Goal: Participate in discussion: Engage in conversation with other users on a specific topic

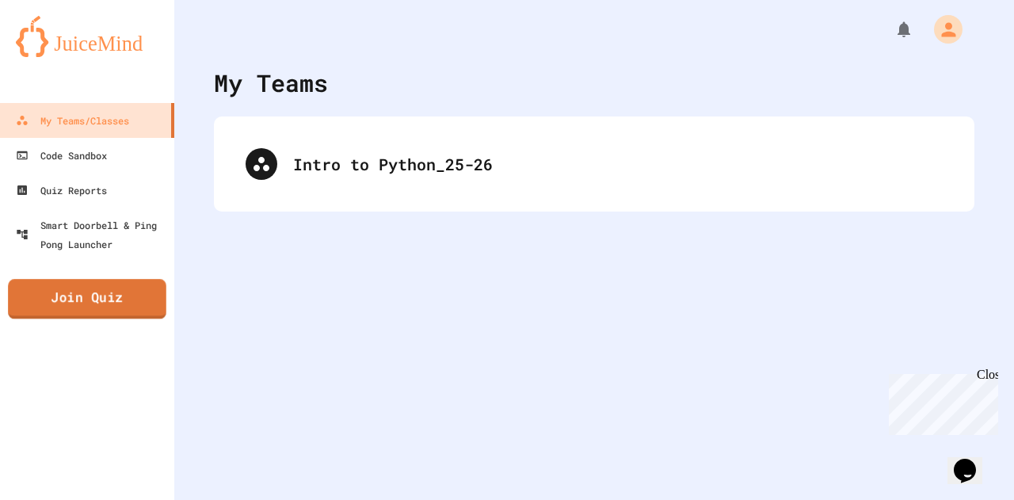
click at [71, 311] on link "Join Quiz" at bounding box center [87, 299] width 159 height 40
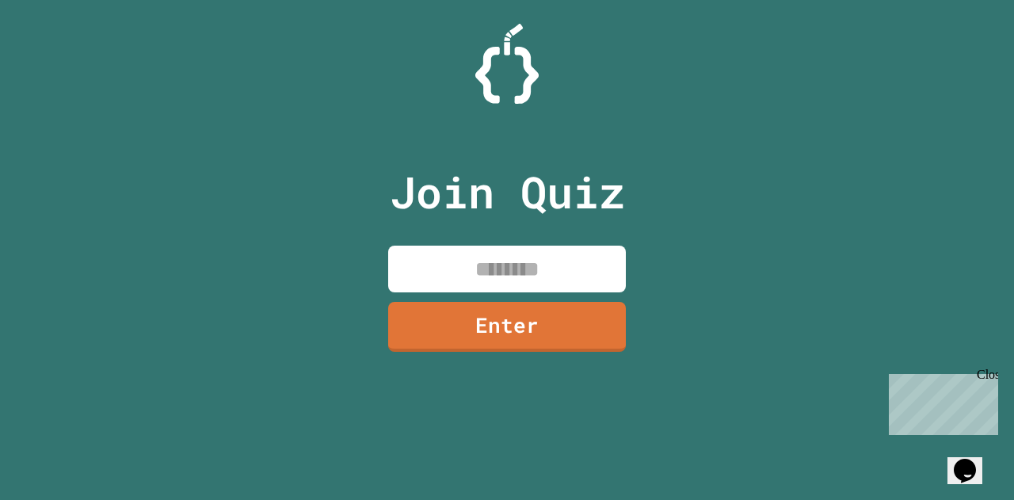
click at [483, 261] on input at bounding box center [507, 269] width 238 height 47
type input "********"
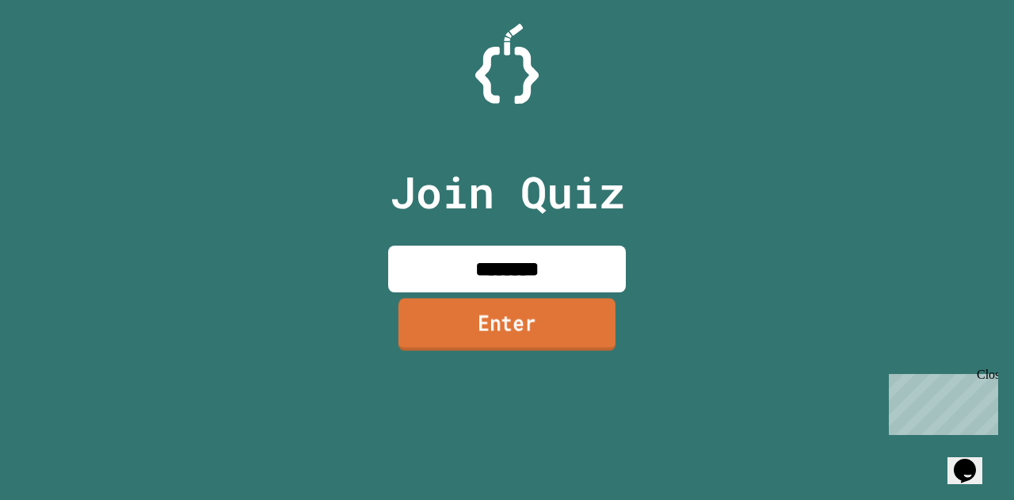
click at [472, 329] on link "Enter" at bounding box center [507, 324] width 217 height 52
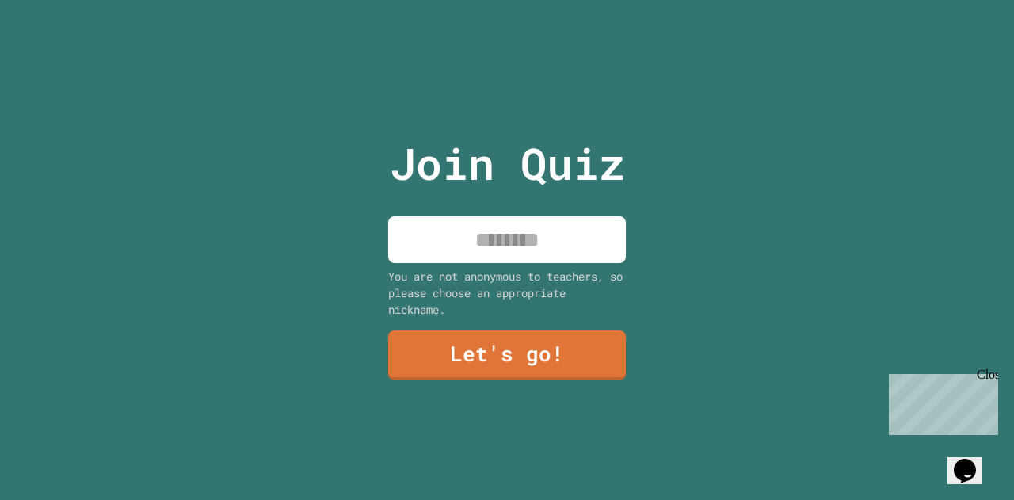
click at [514, 239] on input at bounding box center [507, 239] width 238 height 47
type input "*"
type input "*****"
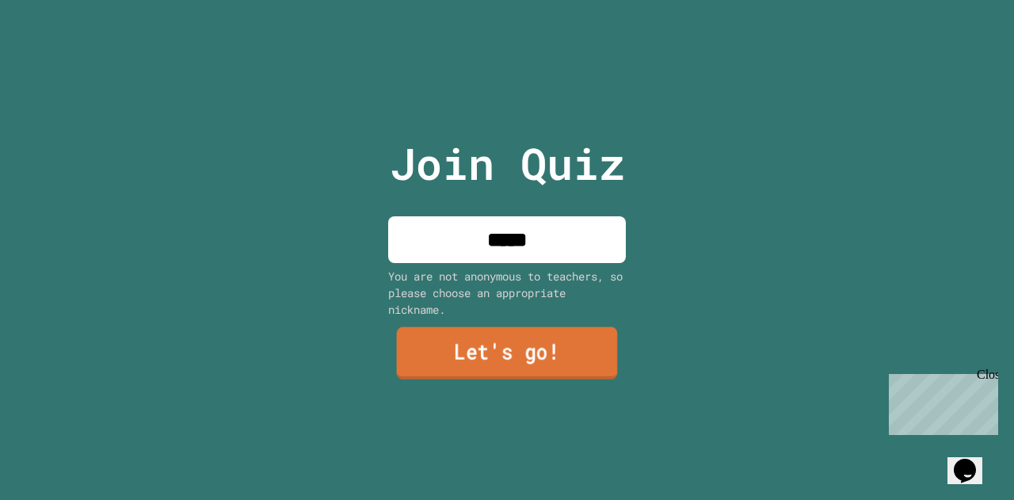
click at [422, 359] on link "Let's go!" at bounding box center [507, 353] width 221 height 52
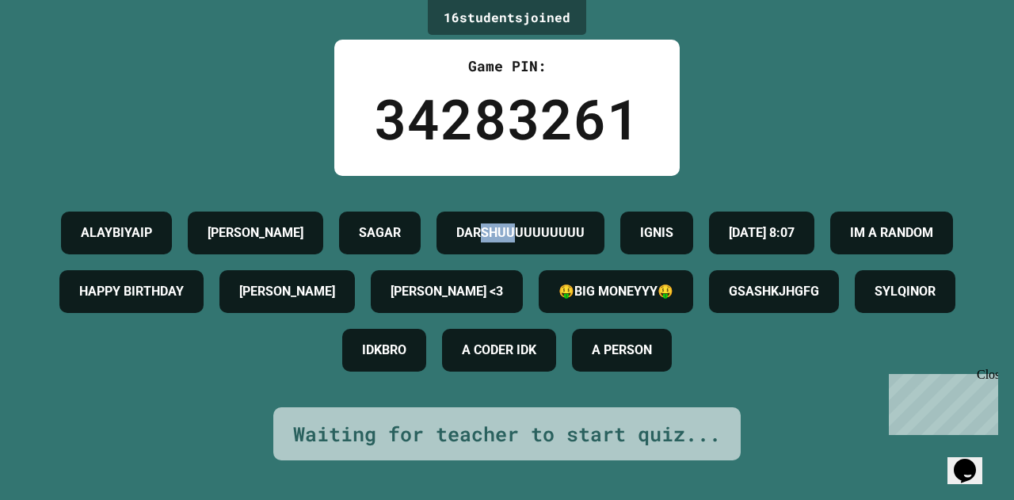
drag, startPoint x: 596, startPoint y: 210, endPoint x: 663, endPoint y: 213, distance: 66.7
click at [585, 224] on h4 "DARSHUUUUUUUUUU" at bounding box center [521, 233] width 128 height 19
drag, startPoint x: 556, startPoint y: 210, endPoint x: 727, endPoint y: 223, distance: 171.7
click at [585, 224] on h4 "DARSHUUUUUUUUUU" at bounding box center [521, 233] width 128 height 19
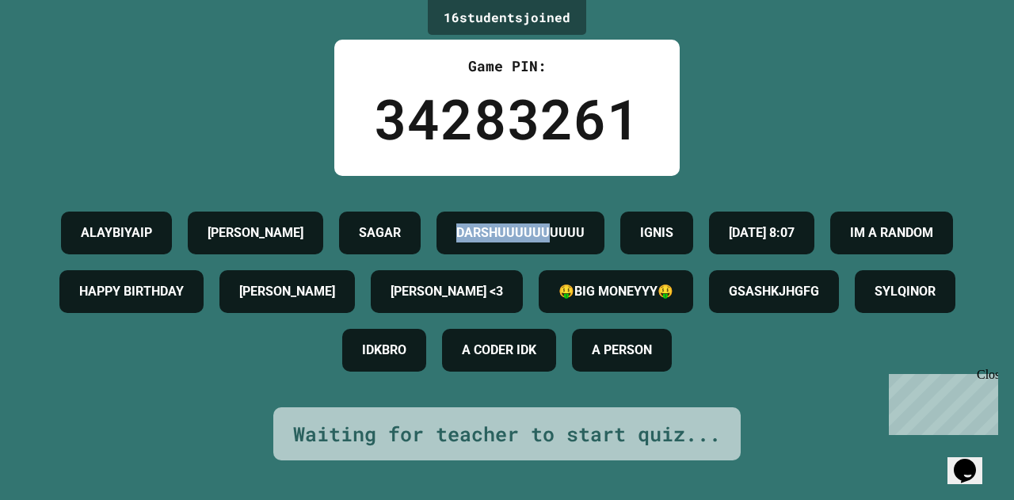
click at [585, 224] on h4 "DARSHUUUUUUUUUU" at bounding box center [521, 233] width 128 height 19
drag, startPoint x: 728, startPoint y: 221, endPoint x: 525, endPoint y: 209, distance: 202.5
click at [525, 209] on div "ALAYBIYAIP MADDOX SAGAR DARSHUUUUUUUUUU IGNIS 9/29/2025 8:07 IM A RANDOM HAPPY …" at bounding box center [507, 292] width 935 height 176
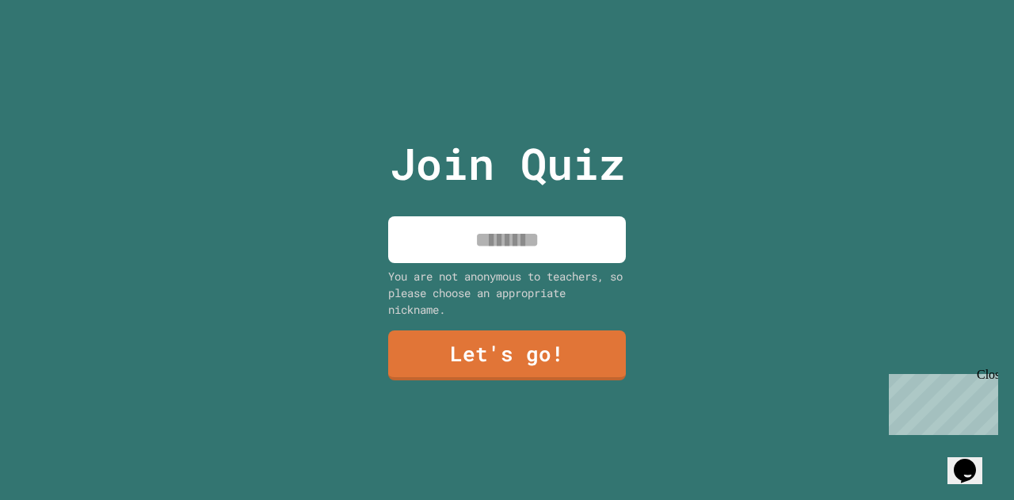
click at [486, 239] on input at bounding box center [507, 239] width 238 height 47
type input "*"
type input "*******"
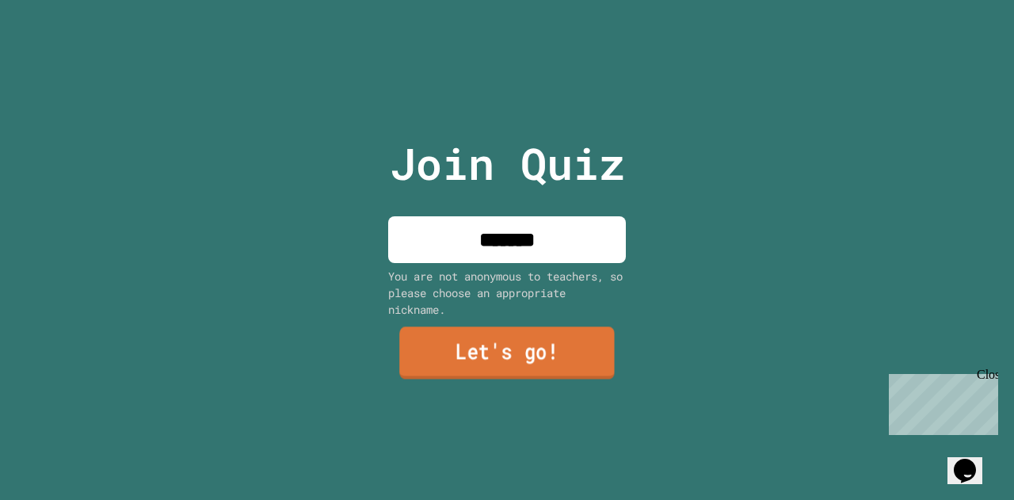
click at [439, 360] on link "Let's go!" at bounding box center [507, 353] width 216 height 52
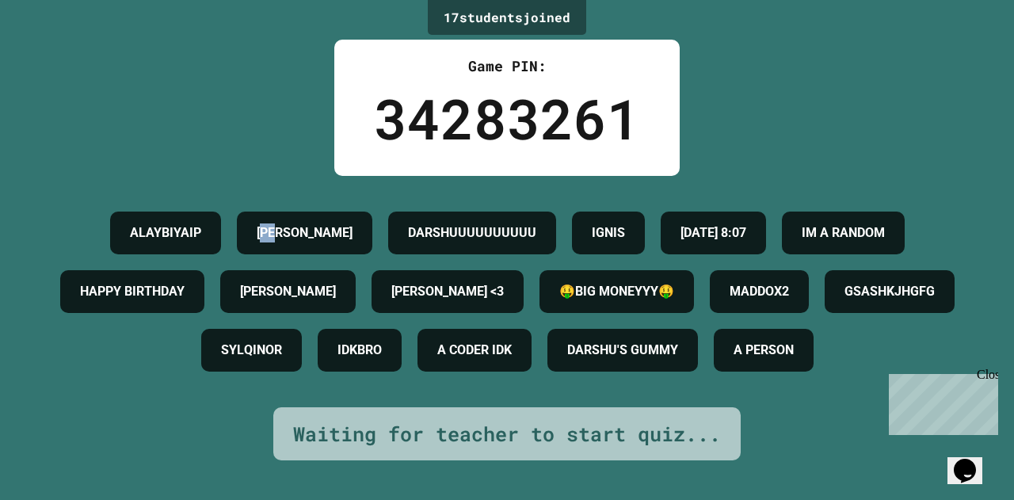
drag, startPoint x: 361, startPoint y: 224, endPoint x: 430, endPoint y: 221, distance: 69.0
click at [373, 221] on div "MADDOX" at bounding box center [305, 233] width 136 height 43
click at [373, 226] on div "MADDOX" at bounding box center [305, 233] width 136 height 43
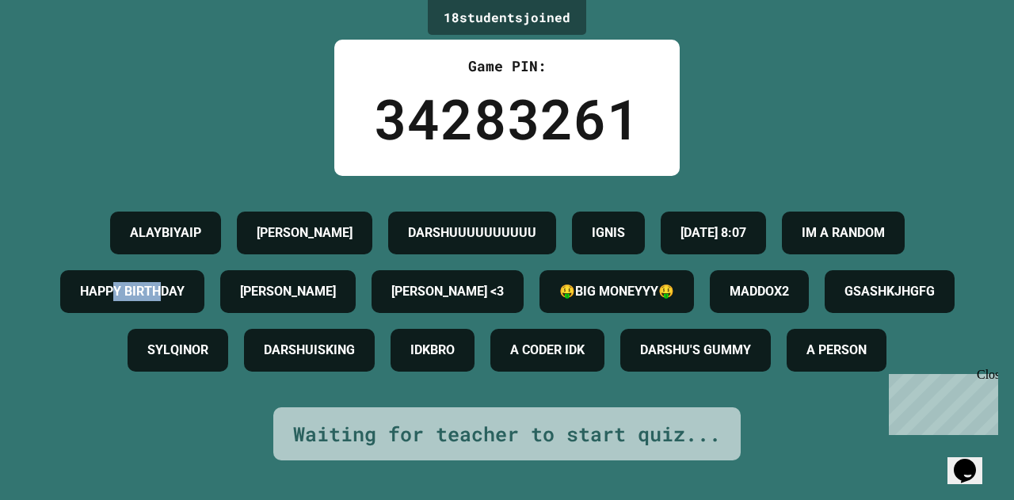
drag, startPoint x: 614, startPoint y: 289, endPoint x: 713, endPoint y: 289, distance: 99.1
click at [185, 289] on h4 "HAPPY BIRTHDAY" at bounding box center [132, 291] width 105 height 19
drag, startPoint x: 745, startPoint y: 291, endPoint x: 645, endPoint y: 286, distance: 100.0
click at [185, 286] on h4 "HAPPY BIRTHDAY" at bounding box center [132, 291] width 105 height 19
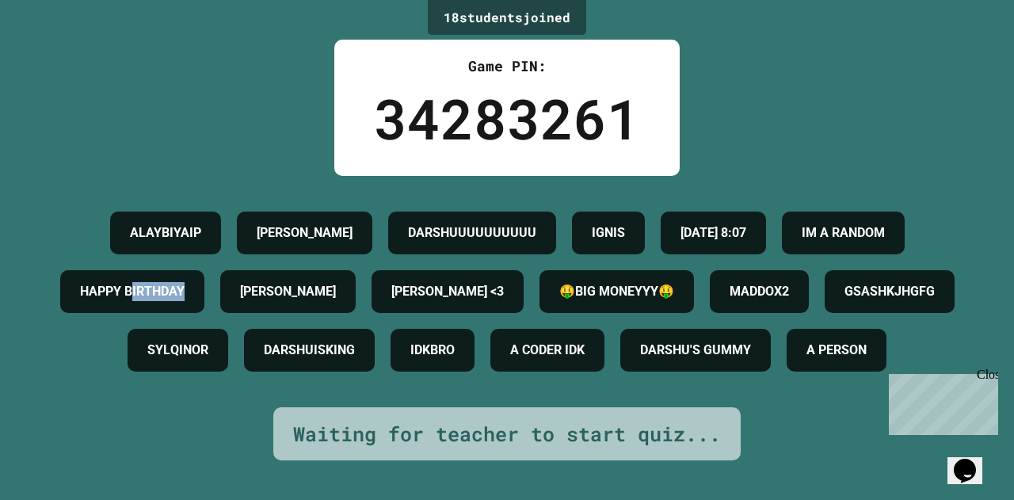
click at [185, 286] on h4 "HAPPY BIRTHDAY" at bounding box center [132, 291] width 105 height 19
drag, startPoint x: 646, startPoint y: 286, endPoint x: 758, endPoint y: 277, distance: 112.2
click at [204, 277] on div "HAPPY BIRTHDAY" at bounding box center [132, 291] width 144 height 43
drag, startPoint x: 747, startPoint y: 276, endPoint x: 588, endPoint y: 291, distance: 159.2
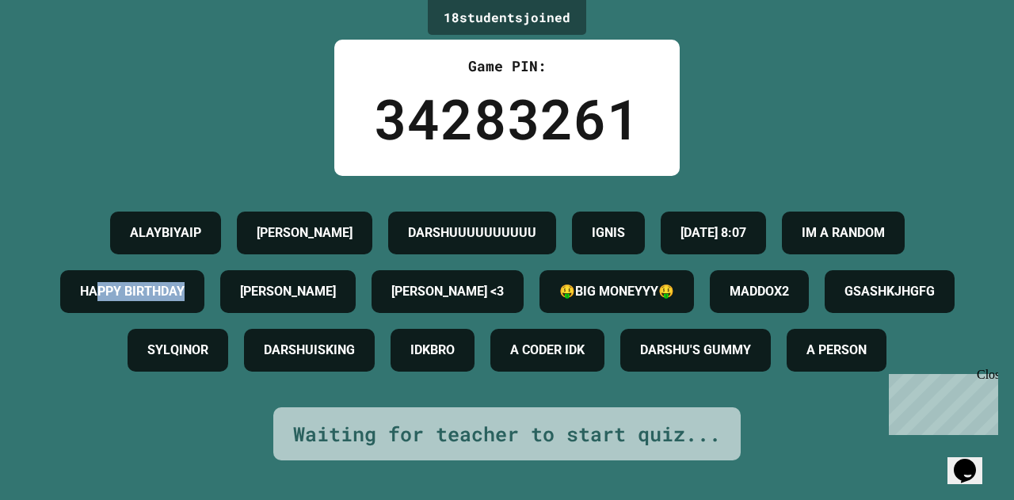
click at [204, 291] on div "HAPPY BIRTHDAY" at bounding box center [132, 291] width 144 height 43
click at [185, 291] on h4 "HAPPY BIRTHDAY" at bounding box center [132, 291] width 105 height 19
drag, startPoint x: 552, startPoint y: 283, endPoint x: 760, endPoint y: 261, distance: 209.6
click at [204, 270] on div "HAPPY BIRTHDAY" at bounding box center [132, 291] width 144 height 43
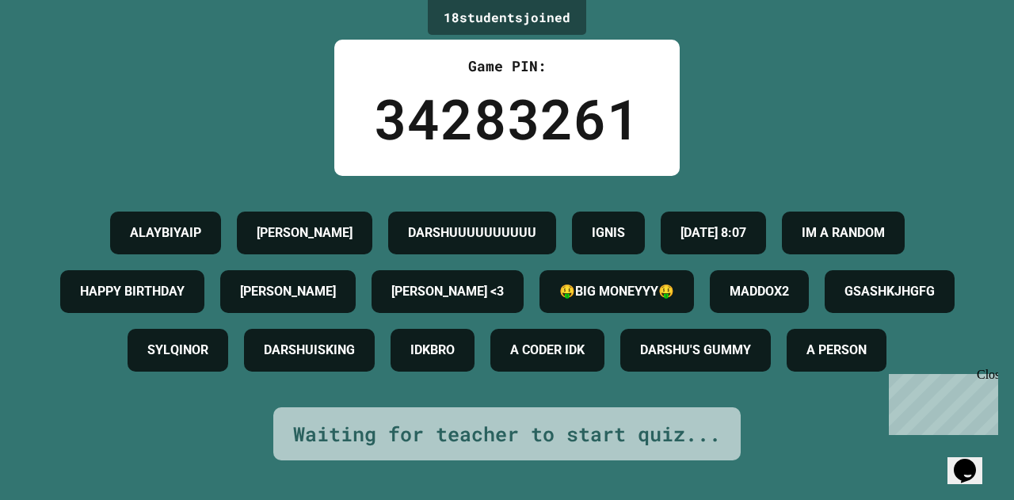
drag, startPoint x: 650, startPoint y: 345, endPoint x: 669, endPoint y: 342, distance: 19.3
click at [710, 313] on div "MADDOX2" at bounding box center [759, 291] width 99 height 43
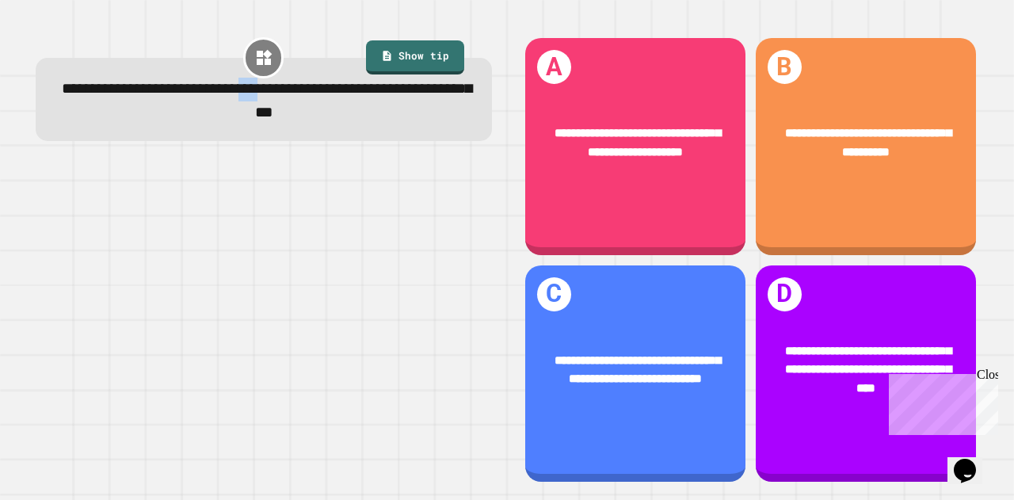
click at [350, 100] on span "**********" at bounding box center [267, 101] width 411 height 39
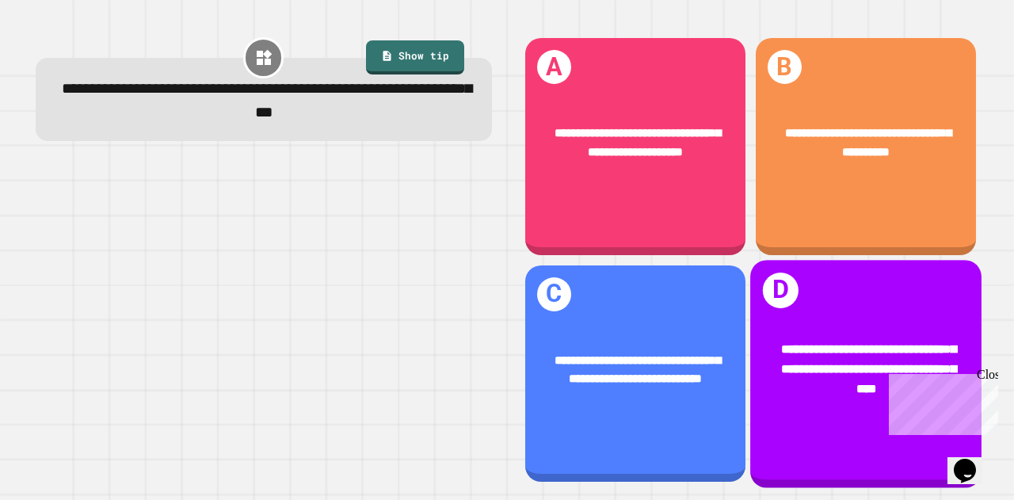
click at [809, 343] on span "**********" at bounding box center [868, 368] width 175 height 51
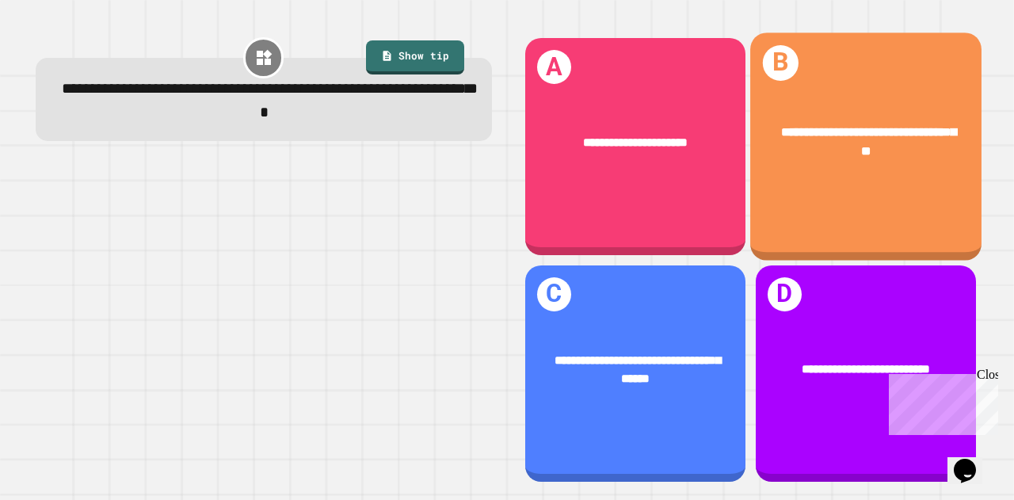
click at [827, 156] on div "**********" at bounding box center [866, 142] width 231 height 89
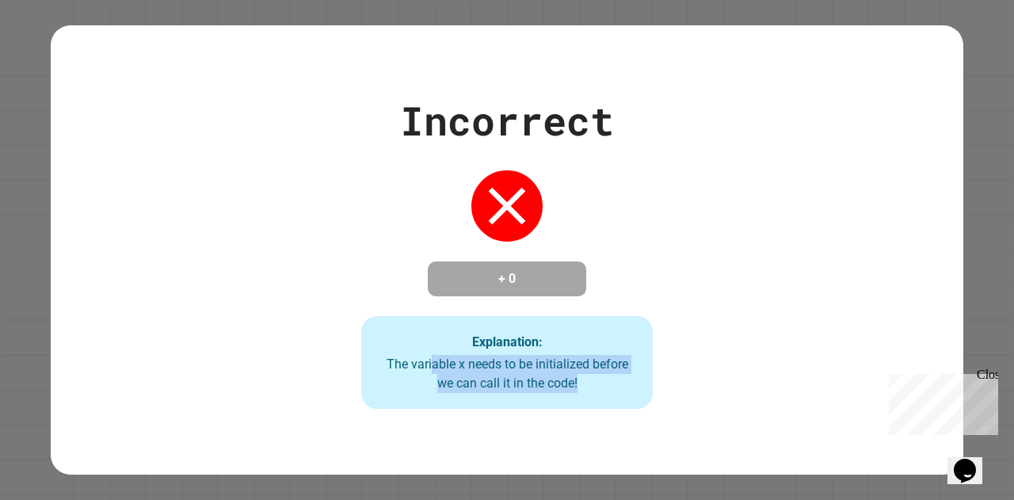
drag, startPoint x: 456, startPoint y: 373, endPoint x: 620, endPoint y: 383, distance: 164.4
click at [620, 383] on div "The variable x needs to be initialized before we can call it in the code!" at bounding box center [507, 374] width 260 height 38
drag, startPoint x: 547, startPoint y: 384, endPoint x: 617, endPoint y: 392, distance: 71.0
click at [617, 392] on div "The variable x needs to be initialized before we can call it in the code!" at bounding box center [507, 374] width 260 height 38
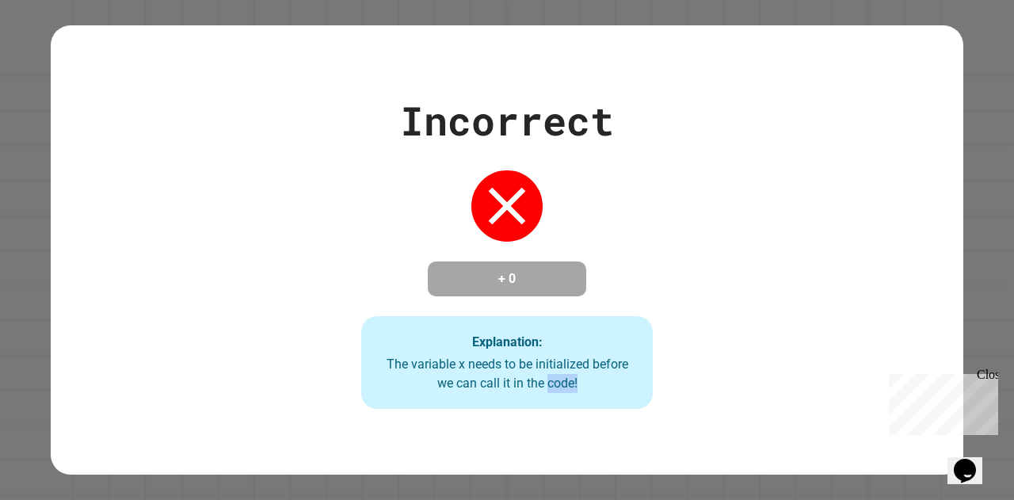
click at [617, 392] on div "The variable x needs to be initialized before we can call it in the code!" at bounding box center [507, 374] width 260 height 38
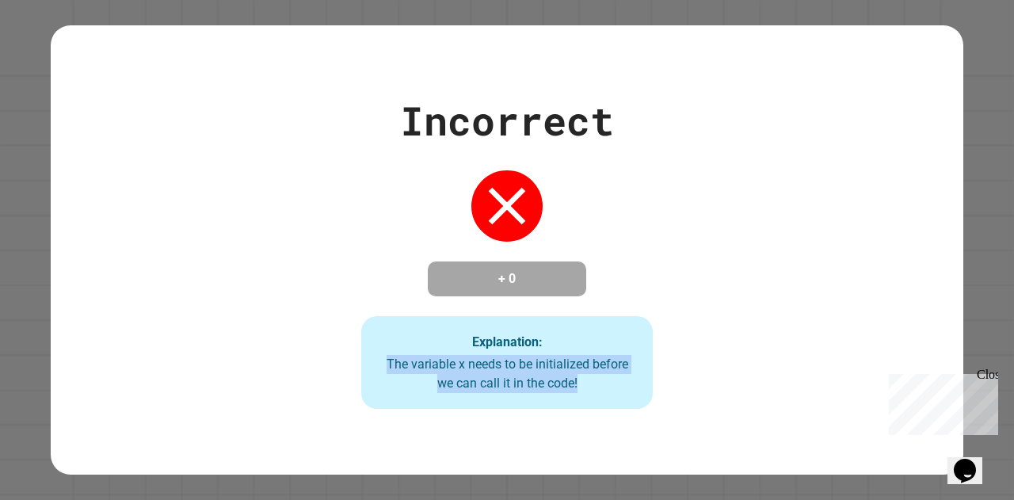
drag, startPoint x: 369, startPoint y: 365, endPoint x: 606, endPoint y: 400, distance: 238.9
click at [606, 400] on div "Explanation: The variable x needs to be initialized before we can call it in th…" at bounding box center [507, 363] width 292 height 94
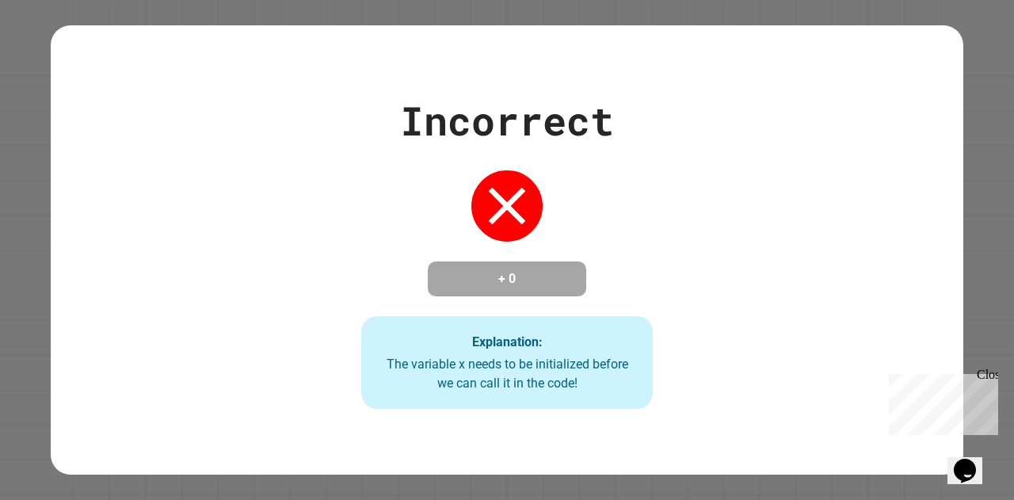
click at [602, 391] on div "The variable x needs to be initialized before we can call it in the code!" at bounding box center [507, 374] width 260 height 38
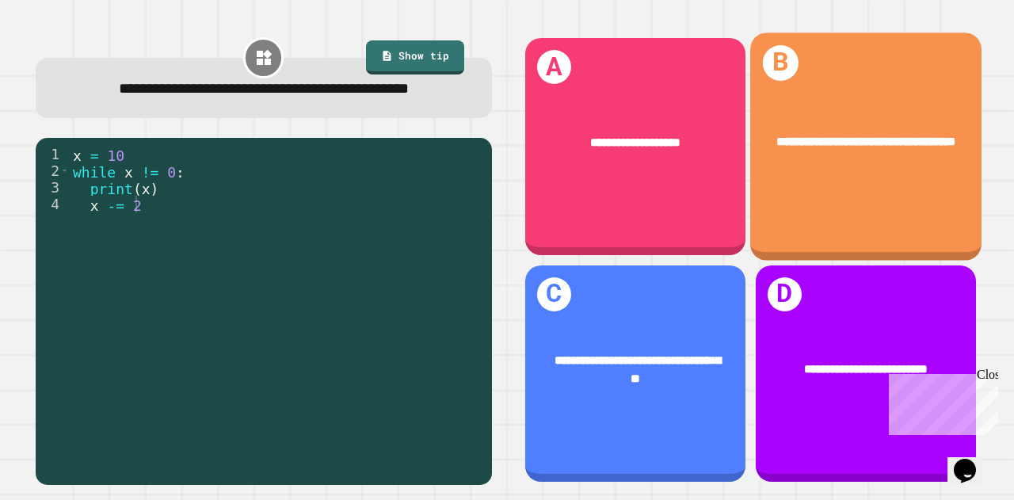
click at [778, 208] on div "**********" at bounding box center [866, 146] width 231 height 227
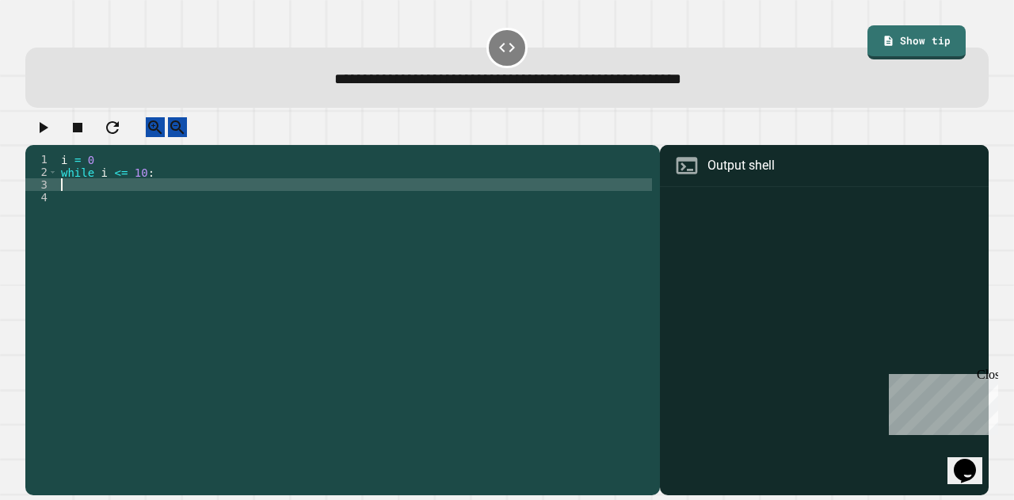
click at [116, 203] on div "i = 0 while i <= 10 :" at bounding box center [355, 305] width 594 height 304
type textarea "*"
type textarea "*********"
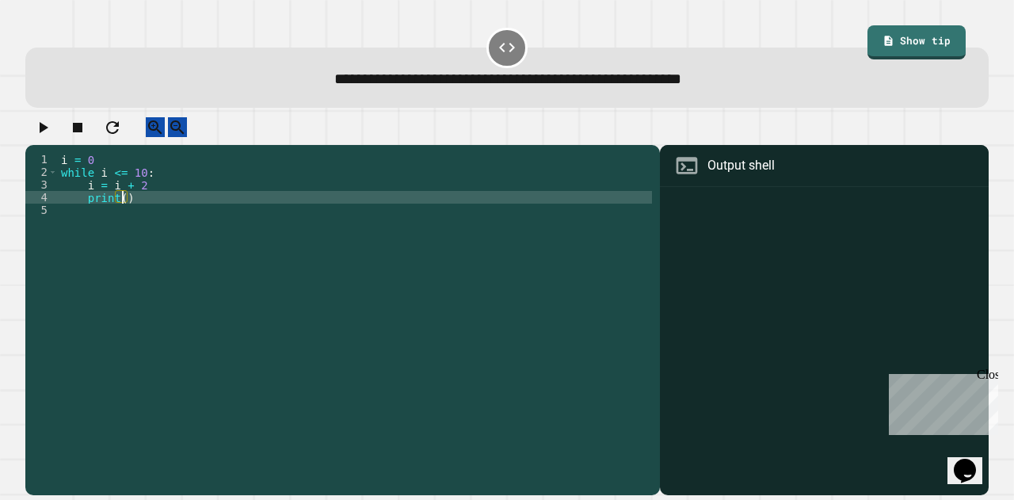
scroll to position [0, 4]
click at [52, 132] on icon "button" at bounding box center [42, 127] width 19 height 19
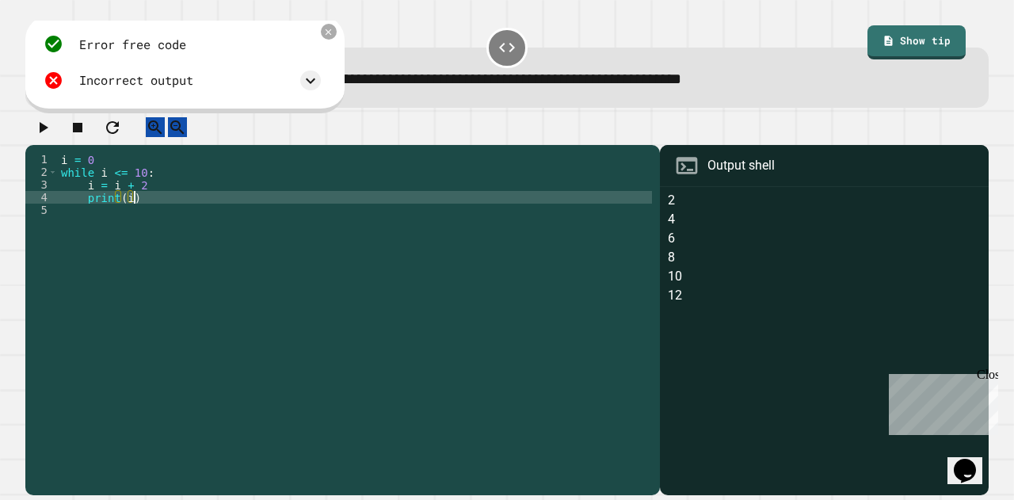
click at [140, 215] on div "i = 0 while i <= 10 : i = i + 2 print ( i )" at bounding box center [355, 305] width 594 height 304
click at [148, 201] on div "i = 0 while i <= 10 : i = i + 2 print ( i )" at bounding box center [355, 305] width 594 height 304
click at [135, 213] on div "i = 0 while i <= 10 : i = i + 2 print ( i )" at bounding box center [355, 305] width 594 height 304
click at [121, 210] on div "i = 0 while i <= 10 : i = i + 2 print ( i )" at bounding box center [355, 305] width 594 height 304
click at [127, 212] on div "i = 0 while i <= 10 : i = i + 2 print ( i )" at bounding box center [355, 305] width 594 height 304
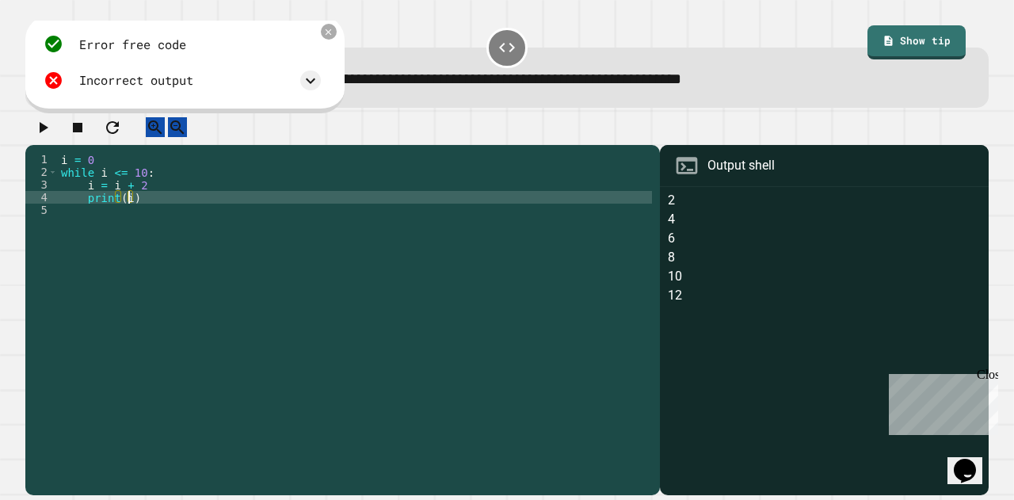
click at [139, 188] on div "i = 0 while i <= 10 : i = i + 2 print ( i )" at bounding box center [355, 305] width 594 height 304
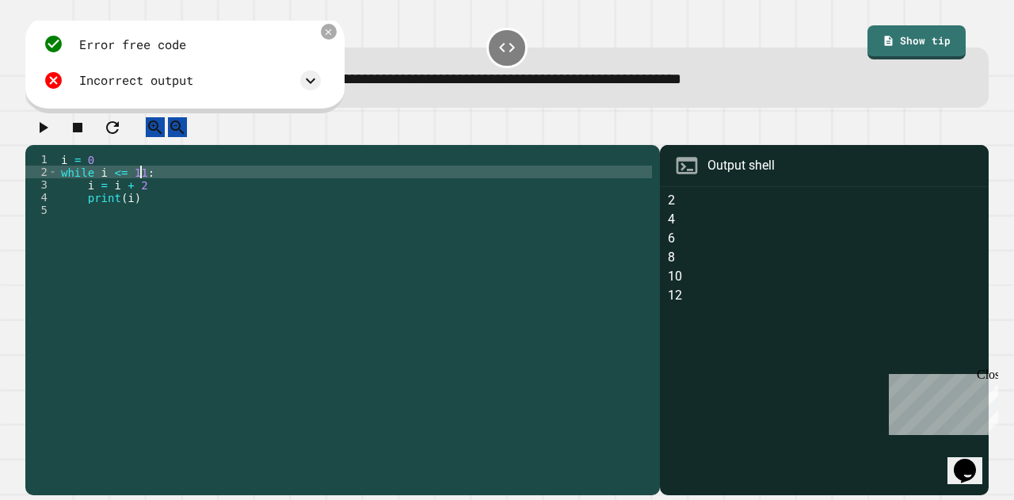
scroll to position [0, 5]
click at [48, 128] on icon "button" at bounding box center [42, 127] width 19 height 19
click at [142, 186] on div "i = 0 while i <= 11 : i = i + 2 print ( i )" at bounding box center [355, 305] width 594 height 304
click at [44, 136] on icon "button" at bounding box center [42, 127] width 19 height 19
click at [92, 173] on div "i = 0 while i <= 10 : i = i + 2 print ( i )" at bounding box center [355, 305] width 594 height 304
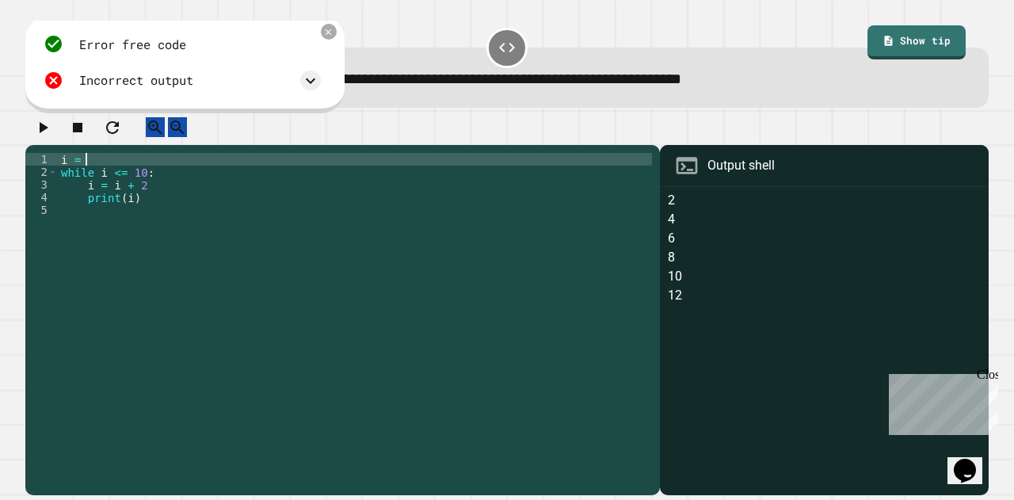
scroll to position [0, 2]
click at [50, 130] on icon "button" at bounding box center [42, 127] width 19 height 19
click at [139, 185] on div "i = - 2 while i <= 10 : i = i + 2 print ( i )" at bounding box center [355, 305] width 594 height 304
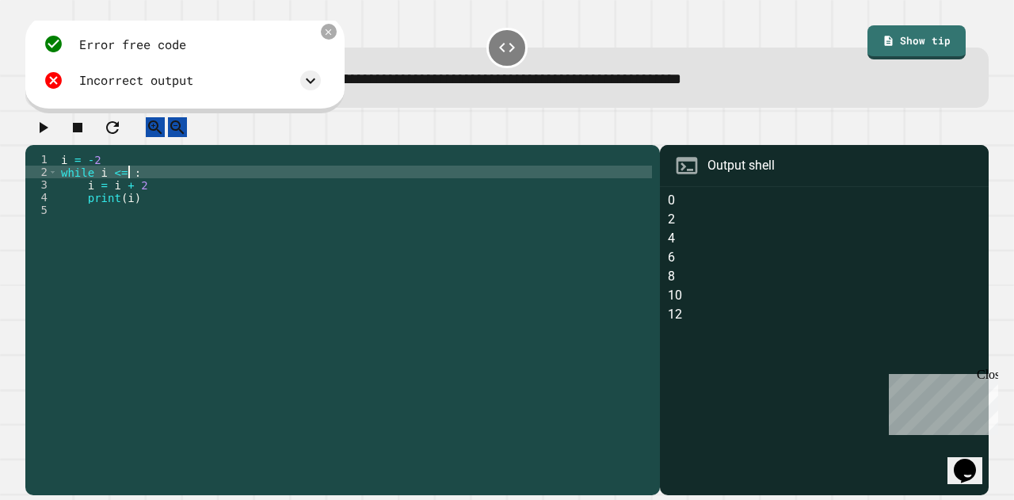
scroll to position [0, 5]
type textarea "**********"
click at [48, 133] on icon "button" at bounding box center [44, 127] width 9 height 11
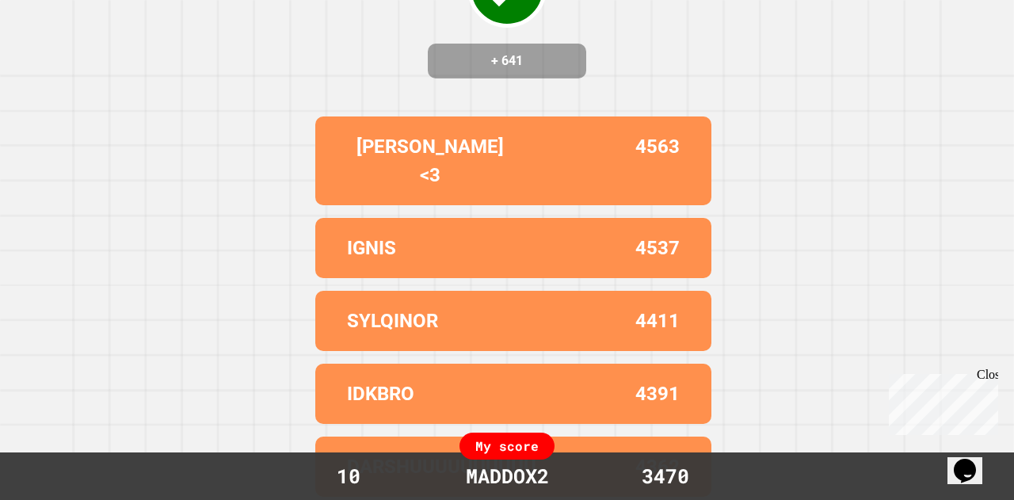
scroll to position [0, 0]
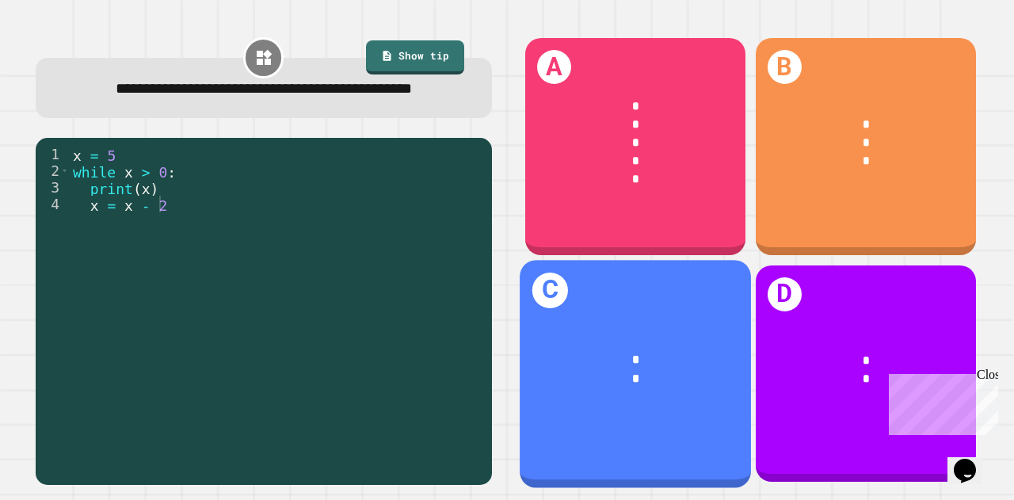
click at [865, 143] on div "*" at bounding box center [867, 143] width 172 height 18
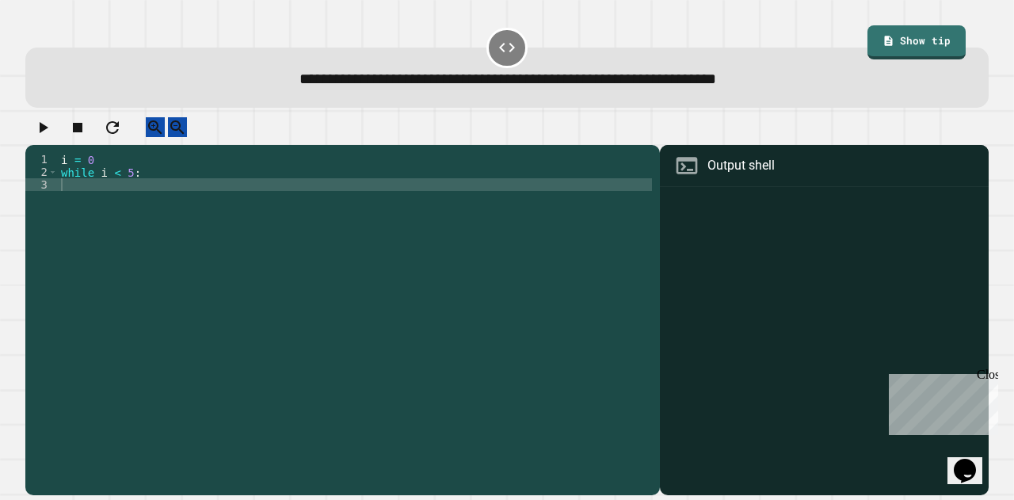
click at [225, 201] on div "i = 0 while i < 5 :" at bounding box center [355, 305] width 594 height 304
type textarea "*******"
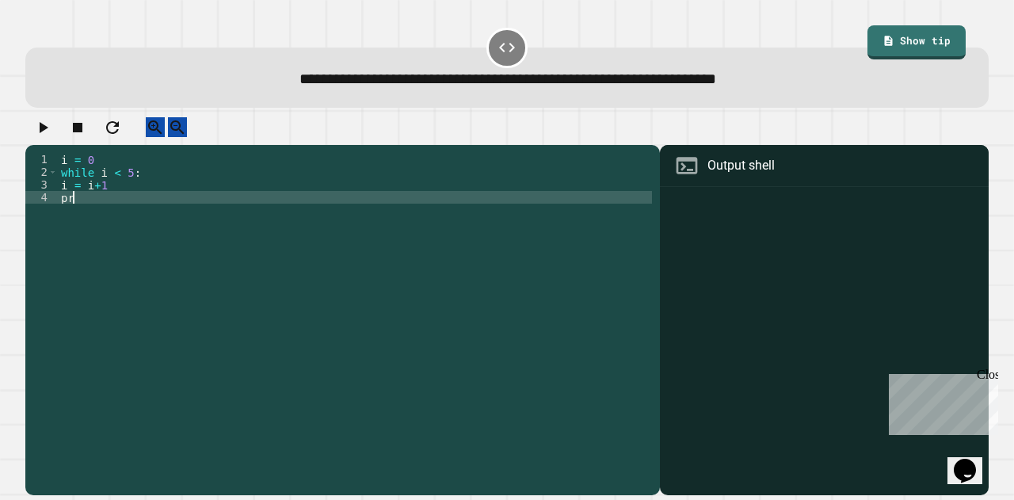
type textarea "*"
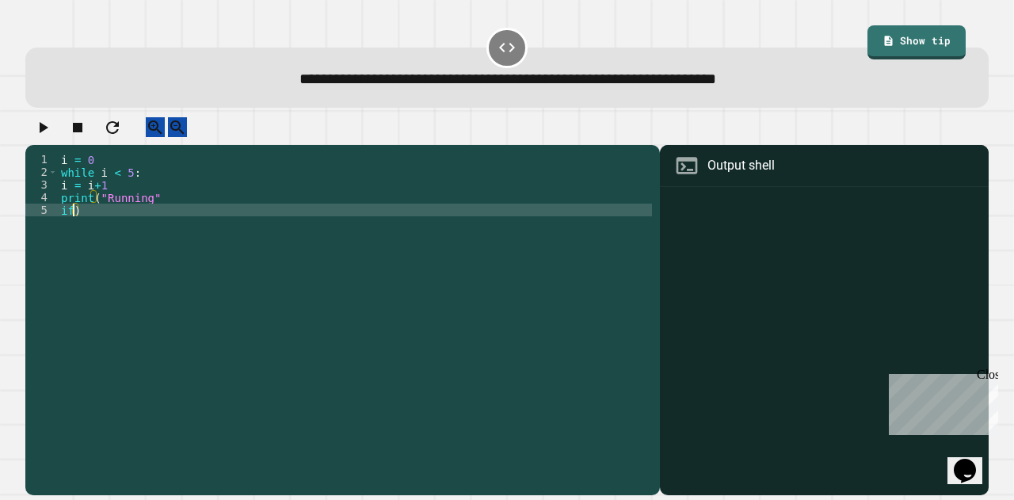
click at [127, 184] on div "i = 0 while i < 5 : i = i + 1 print ( "Running" if )" at bounding box center [355, 305] width 594 height 304
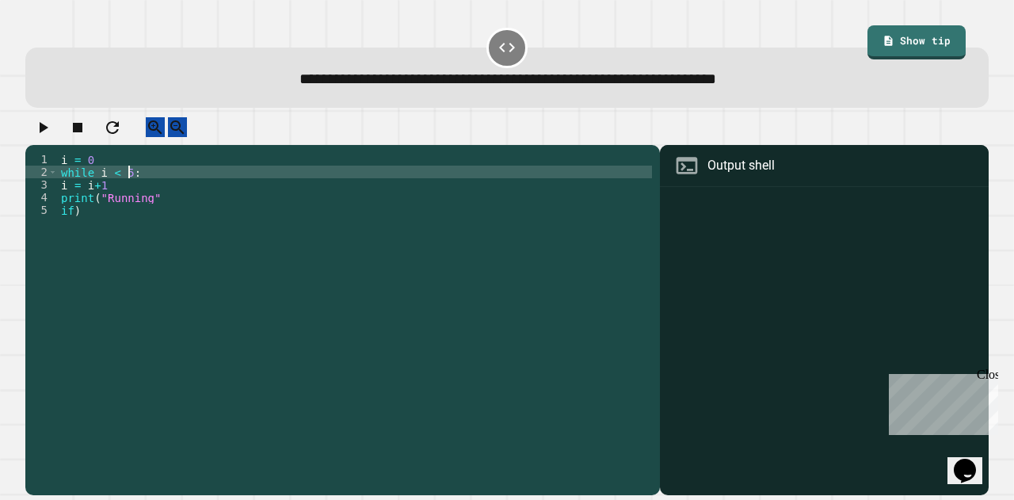
click at [90, 227] on div "i = 0 while i < 5 : i = i + 1 print ( "Running" if )" at bounding box center [355, 305] width 594 height 304
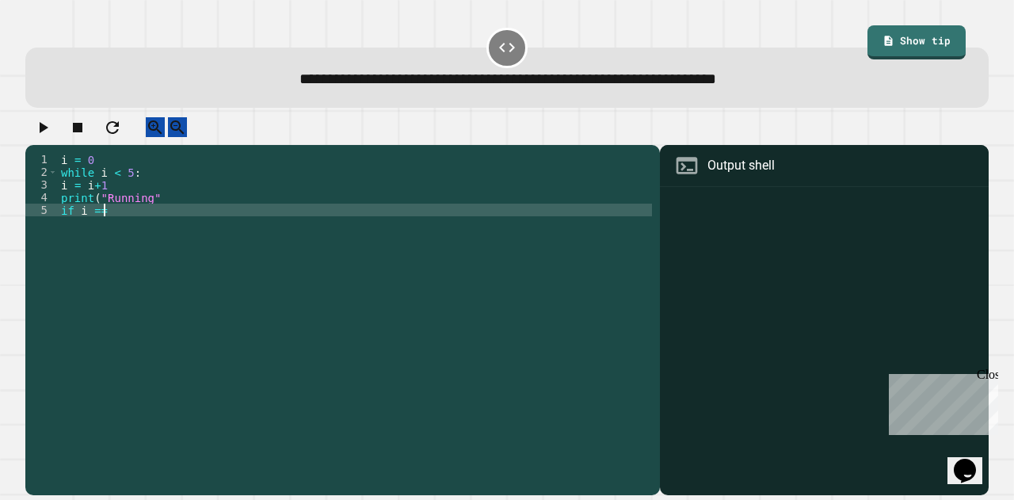
scroll to position [0, 2]
type textarea "**********"
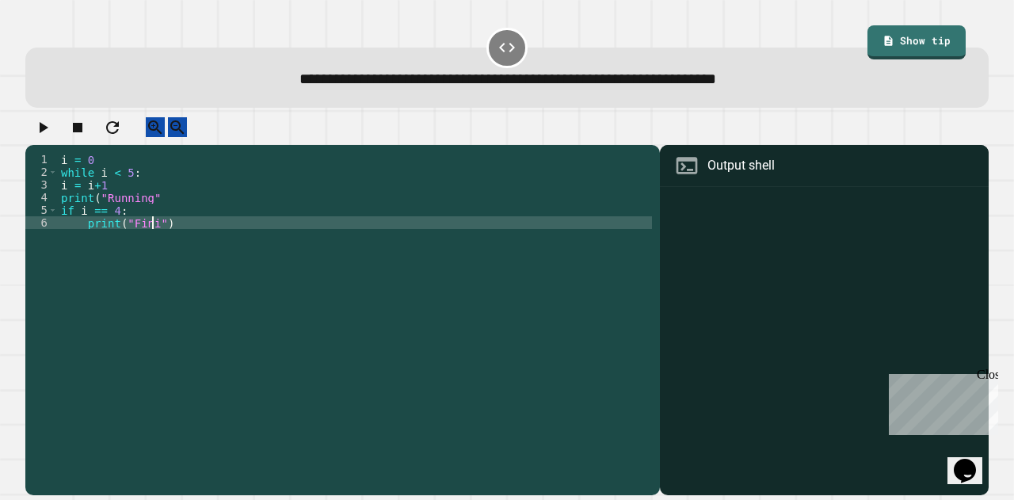
scroll to position [0, 6]
click at [52, 137] on button "button" at bounding box center [42, 127] width 19 height 20
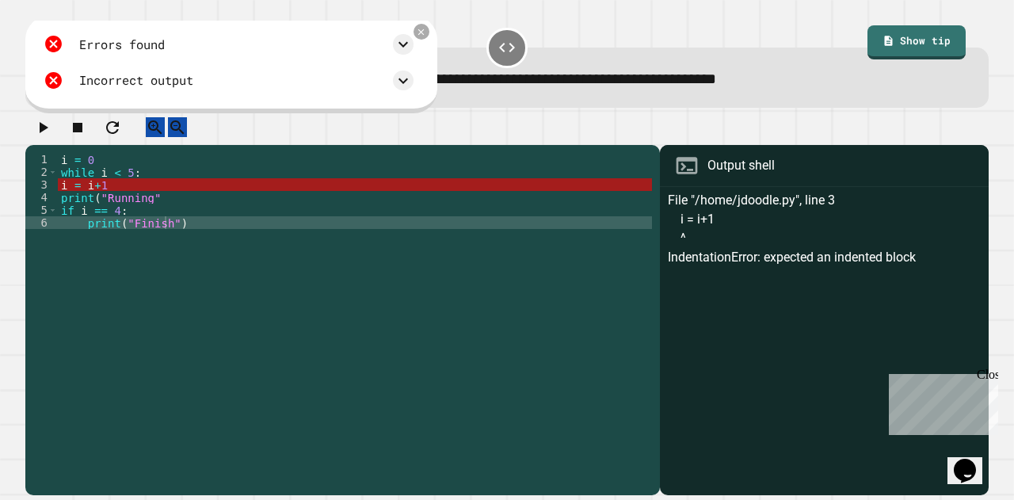
click at [113, 196] on div "i = 0 while i < 5 : i = i + 1 print ( "Running" if i == 4 : print ( "Finish" )" at bounding box center [355, 305] width 594 height 304
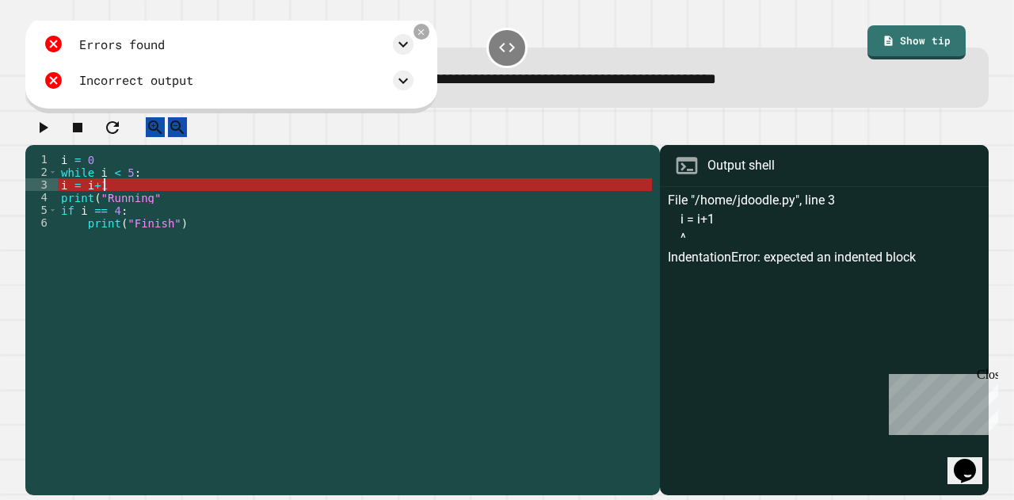
scroll to position [0, 2]
click at [99, 199] on div "i = 0 while i < 5 : i = i + 1 print ( "Running" if i == 4 : print ( "Finish" )" at bounding box center [355, 305] width 594 height 304
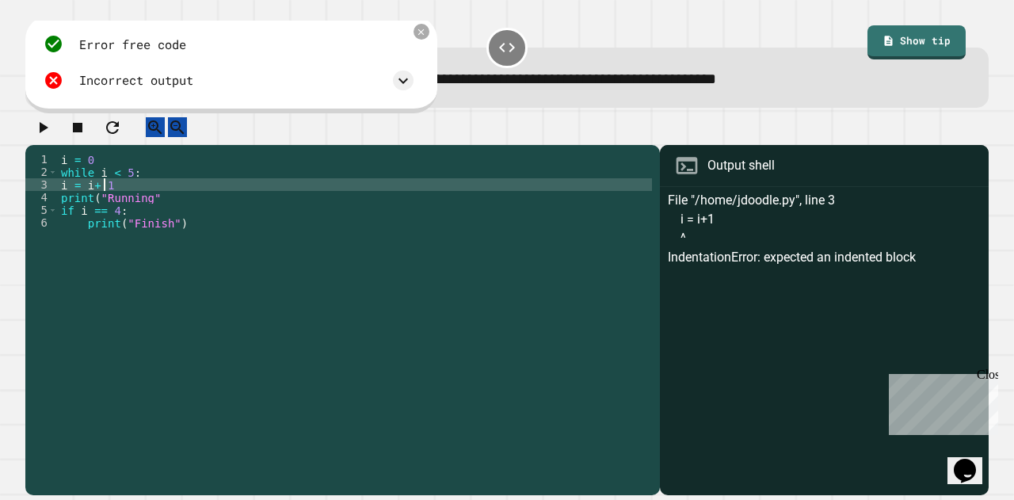
scroll to position [0, 2]
click at [55, 191] on div "3" at bounding box center [41, 184] width 32 height 13
click at [63, 200] on div "i = 0 while i < 5 : i = i + 1 print ( "Running" if i == 4 : print ( "Finish" )" at bounding box center [355, 305] width 594 height 304
click at [60, 211] on div "i = 0 while i < 5 : i = i + 1 print ( "Running" if i == 4 : print ( "Finish" )" at bounding box center [355, 305] width 594 height 304
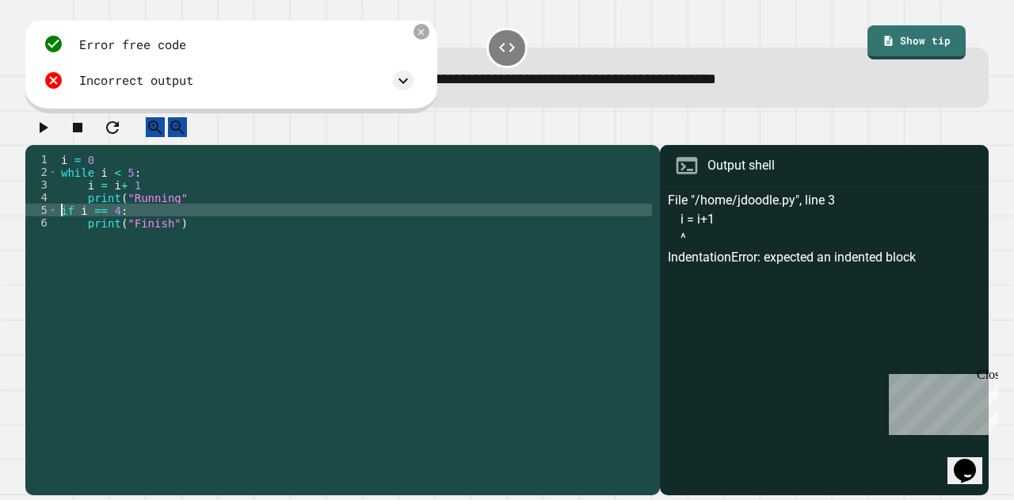
click at [60, 221] on div "i = 0 while i < 5 : i = i + 1 print ( "Running" if i == 4 : print ( "Finish" )" at bounding box center [355, 305] width 594 height 304
click at [52, 126] on icon "button" at bounding box center [42, 127] width 19 height 19
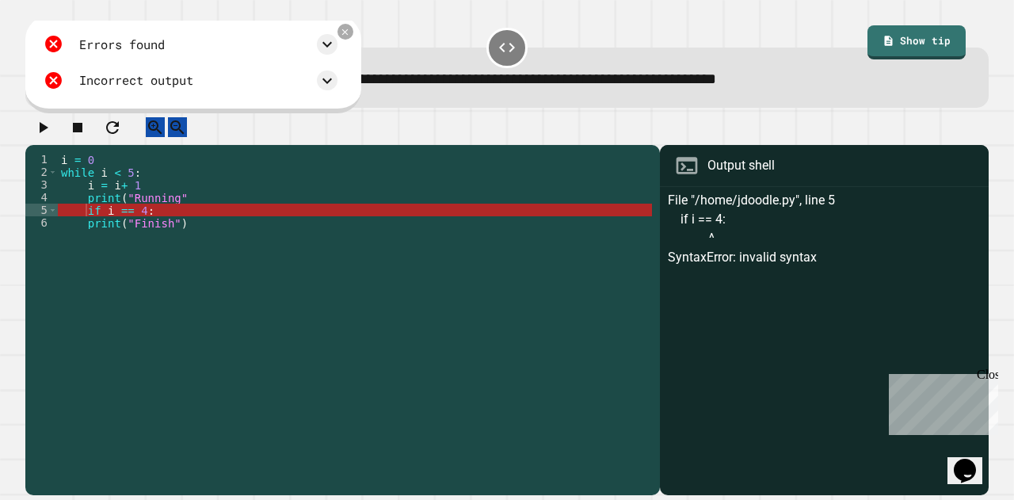
click at [173, 224] on div "i = 0 while i < 5 : i = i + 1 print ( "Running" if i == 4 : print ( "Finish" )" at bounding box center [355, 305] width 594 height 304
click at [82, 231] on div "i = 0 while i < 5 : i = i + 1 print ( "Running" if i == 4 : print ( "Finish" )" at bounding box center [355, 305] width 594 height 304
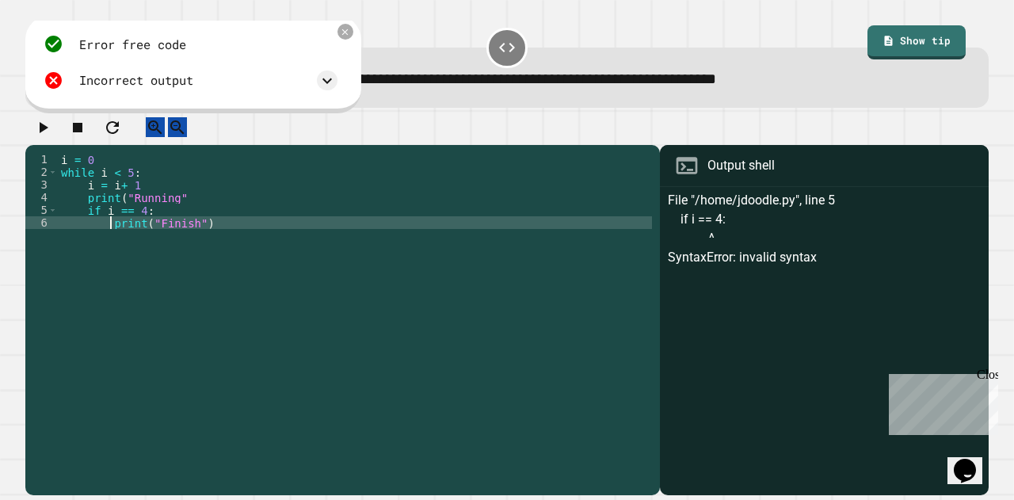
click at [52, 137] on icon "button" at bounding box center [42, 127] width 19 height 19
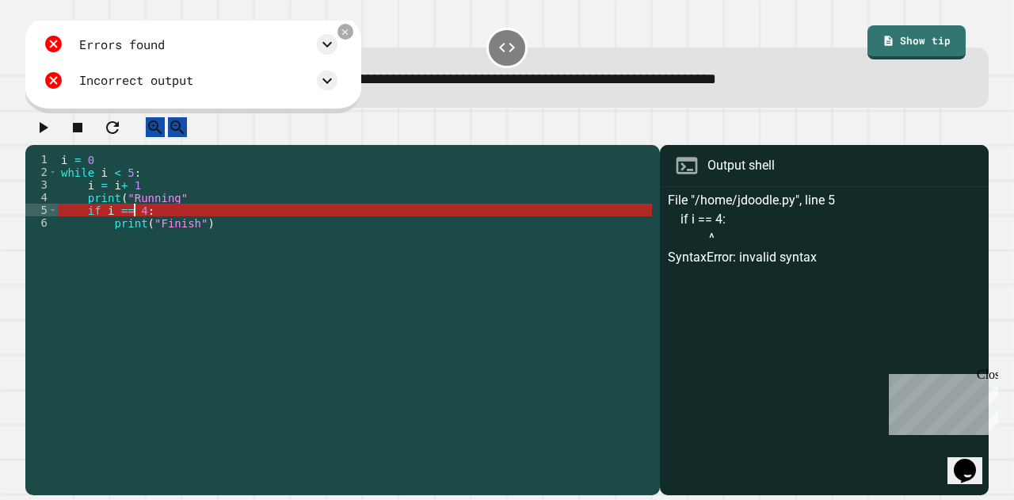
click at [133, 224] on div "i = 0 while i < 5 : i = i + 1 print ( "Running" if i == 4 : print ( "Finish" )" at bounding box center [355, 305] width 594 height 304
click at [138, 224] on div "i = 0 while i < 5 : i = i + 1 print ( "Running" if i == 4 : print ( "Finish" )" at bounding box center [355, 305] width 594 height 304
click at [100, 223] on div "i = 0 while i < 5 : i = i + 1 print ( "Running" if i == 4 : print ( "Finish" )" at bounding box center [355, 305] width 594 height 304
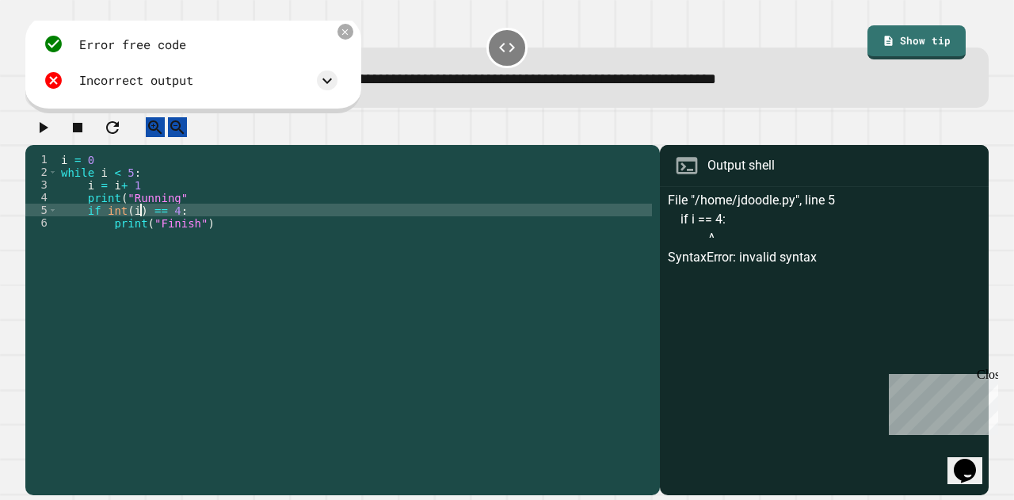
scroll to position [0, 5]
click at [44, 137] on icon "button" at bounding box center [42, 127] width 19 height 19
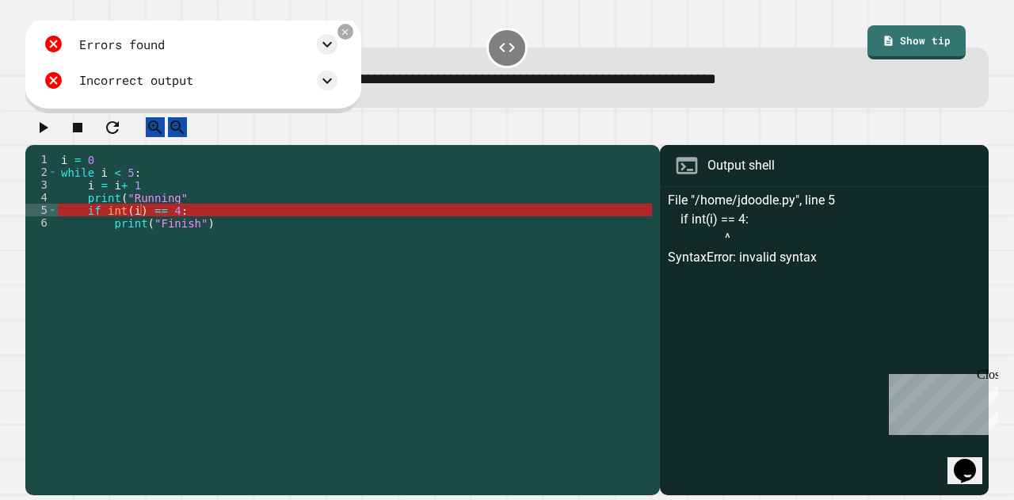
click at [163, 226] on div "i = 0 while i < 5 : i = i + 1 print ( "Running" if int ( i ) == 4 : print ( "Fi…" at bounding box center [355, 305] width 594 height 304
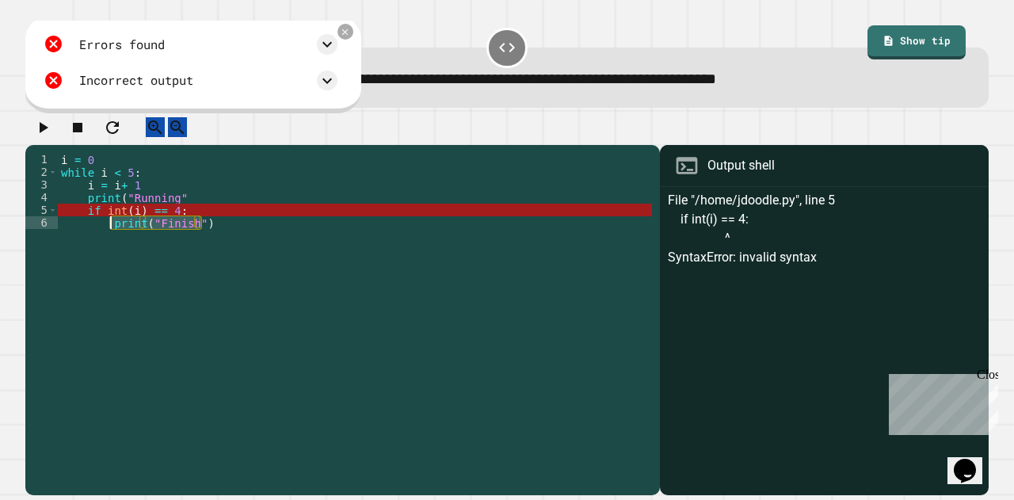
drag, startPoint x: 212, startPoint y: 242, endPoint x: 111, endPoint y: 239, distance: 101.5
click at [111, 239] on div "i = 0 while i < 5 : i = i + 1 print ( "Running" if int ( i ) == 4 : print ( "Fi…" at bounding box center [355, 305] width 594 height 304
click at [111, 239] on div "i = 0 while i < 5 : i = i + 1 print ( "Running" if int ( i ) == 4 : print ( "Fi…" at bounding box center [355, 292] width 594 height 279
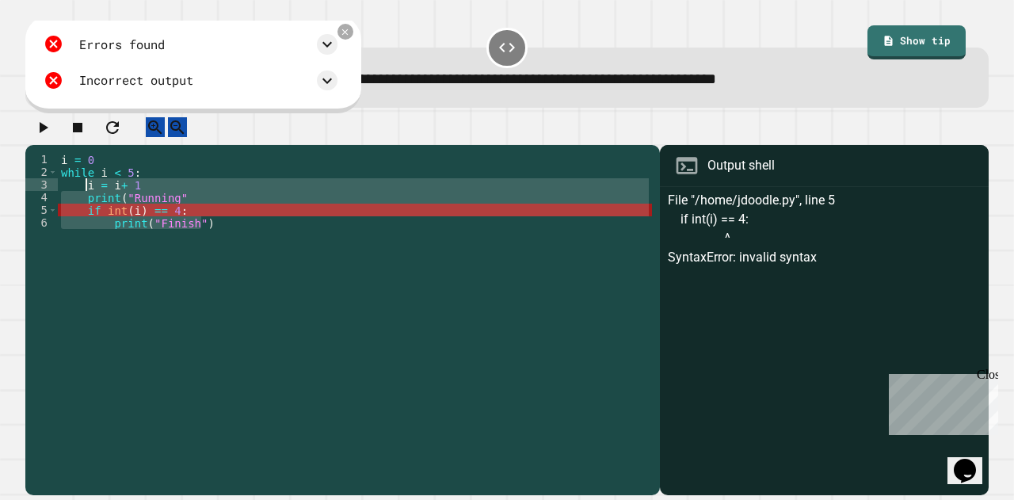
drag, startPoint x: 225, startPoint y: 242, endPoint x: 84, endPoint y: 201, distance: 146.8
click at [84, 201] on div "i = 0 while i < 5 : i = i + 1 print ( "Running" if int ( i ) == 4 : print ( "Fi…" at bounding box center [355, 305] width 594 height 304
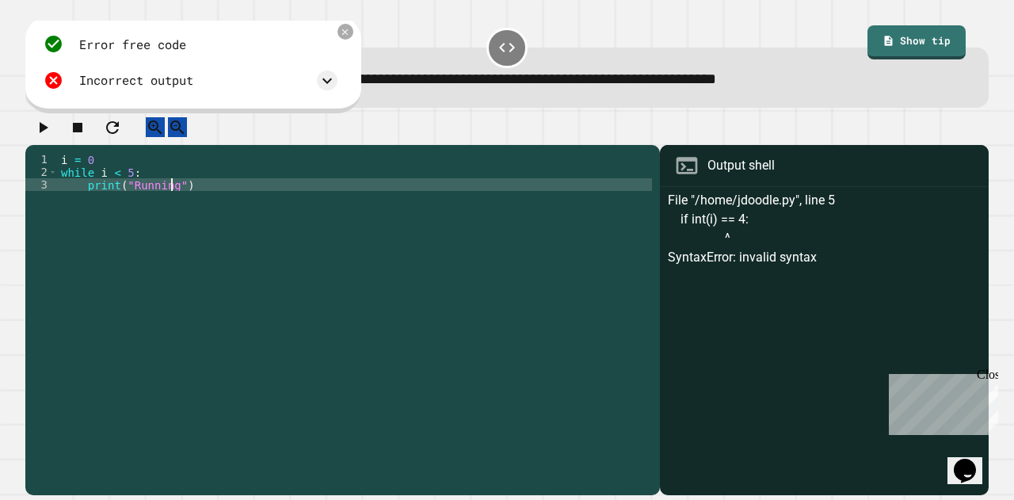
scroll to position [0, 7]
type textarea "**********"
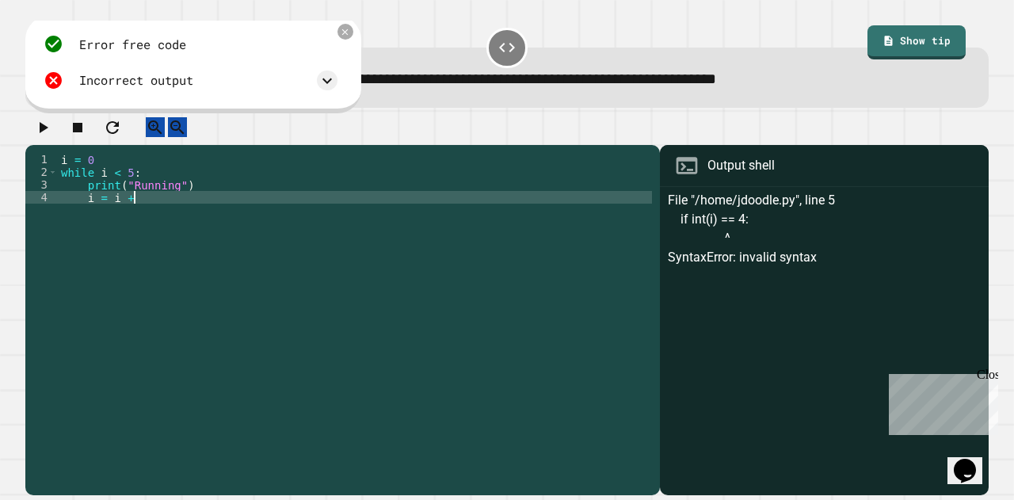
type textarea "*********"
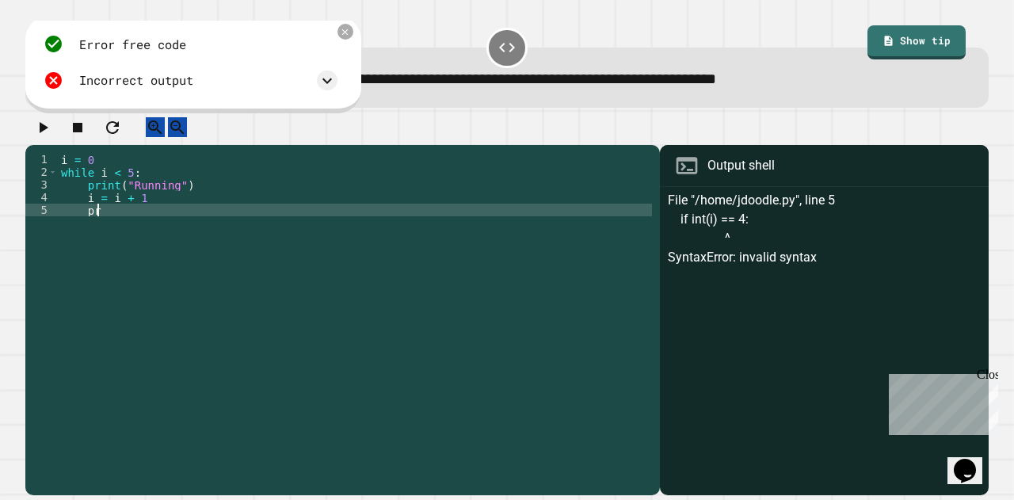
type textarea "*"
click at [165, 223] on div "i = 0 while i < 5 : print ( "Running" ) i = i + 1" at bounding box center [355, 305] width 594 height 304
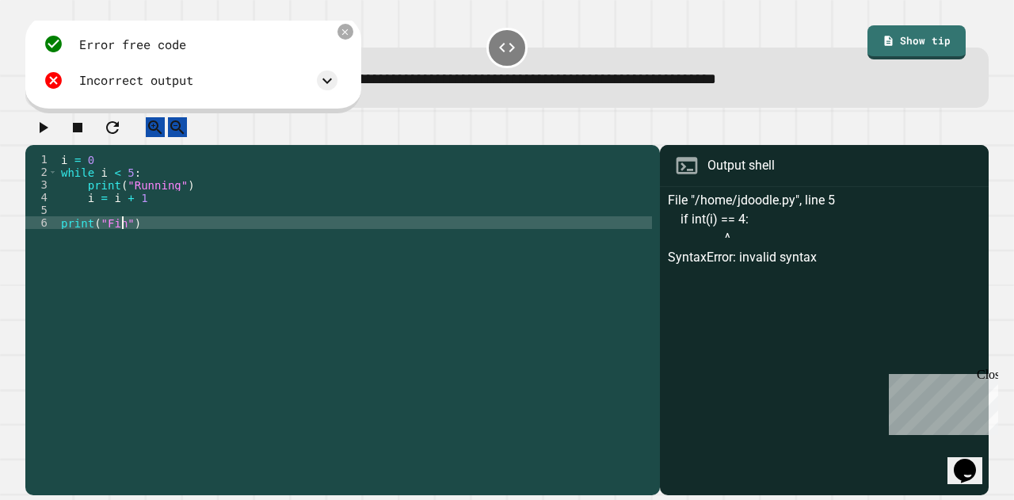
scroll to position [0, 5]
type textarea "**********"
click at [47, 124] on button "button" at bounding box center [42, 127] width 19 height 20
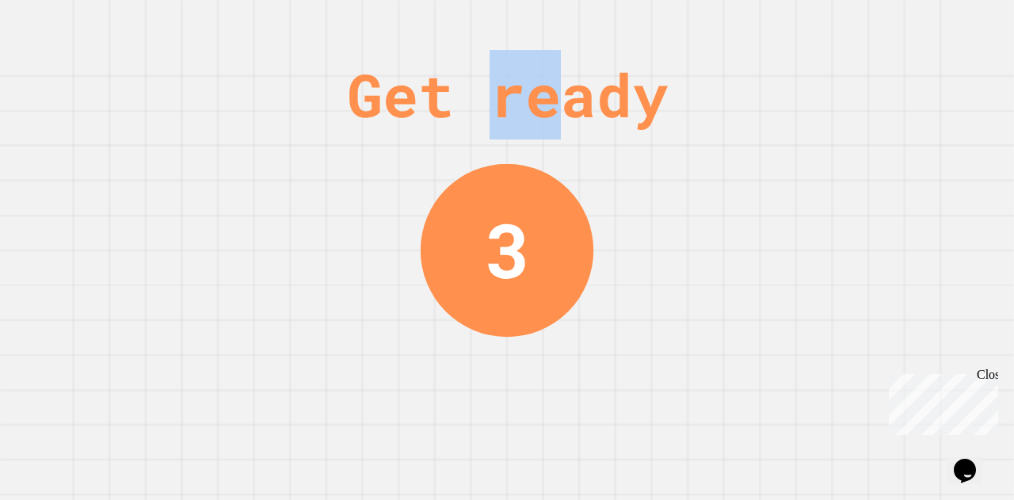
drag, startPoint x: 491, startPoint y: 97, endPoint x: 576, endPoint y: 100, distance: 84.8
click at [576, 100] on div "Get ready" at bounding box center [507, 95] width 321 height 90
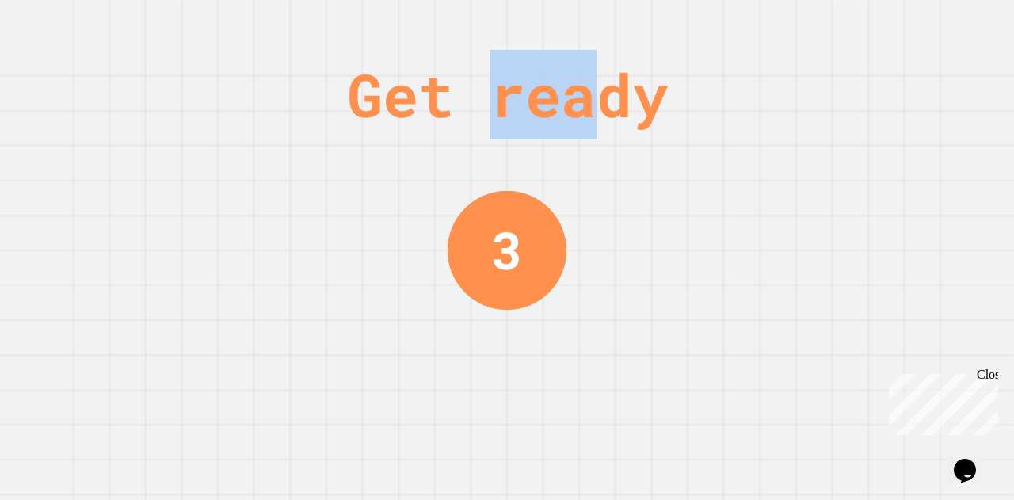
click at [576, 100] on div "Get ready" at bounding box center [507, 95] width 321 height 90
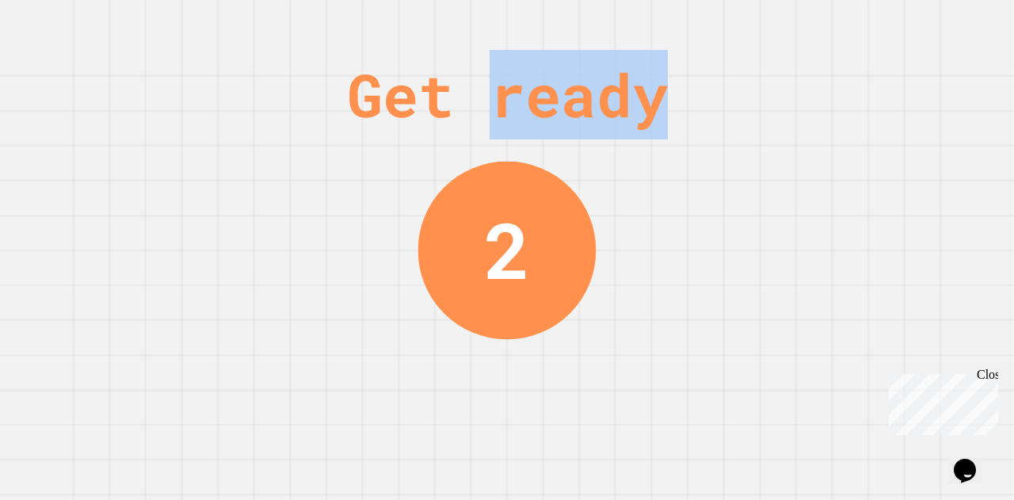
drag, startPoint x: 576, startPoint y: 100, endPoint x: 464, endPoint y: 87, distance: 112.5
click at [464, 87] on div "Get ready" at bounding box center [507, 95] width 321 height 90
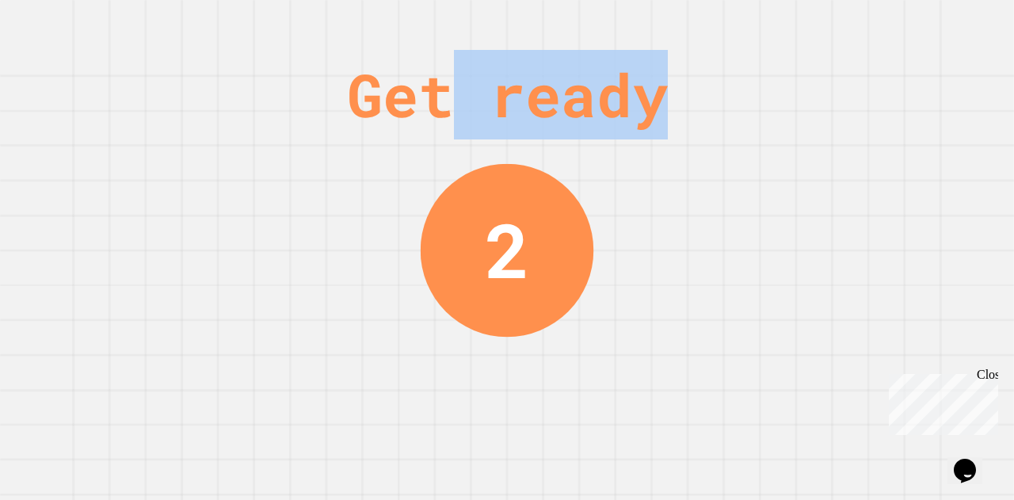
click at [464, 87] on div "Get ready" at bounding box center [507, 95] width 321 height 90
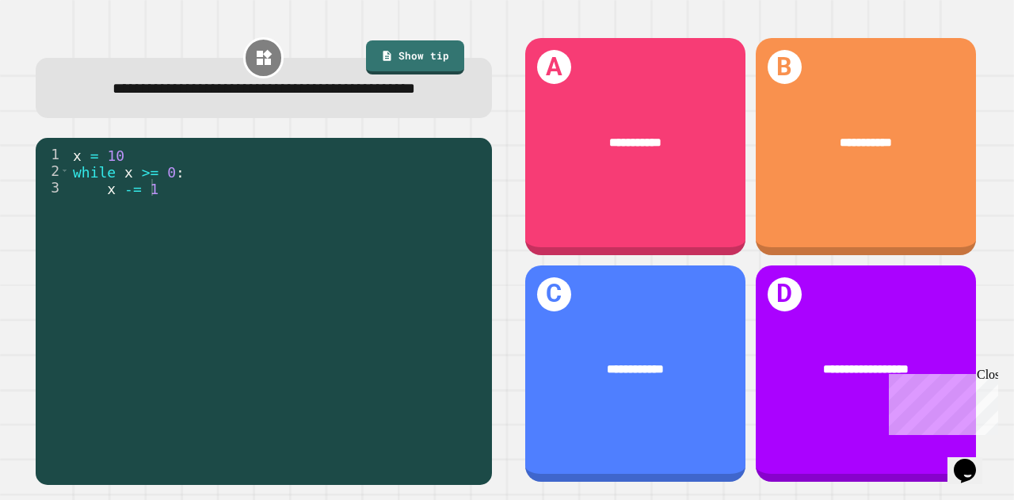
click at [168, 215] on div "x = 10 while x >= 0 : x -= 1" at bounding box center [277, 296] width 415 height 300
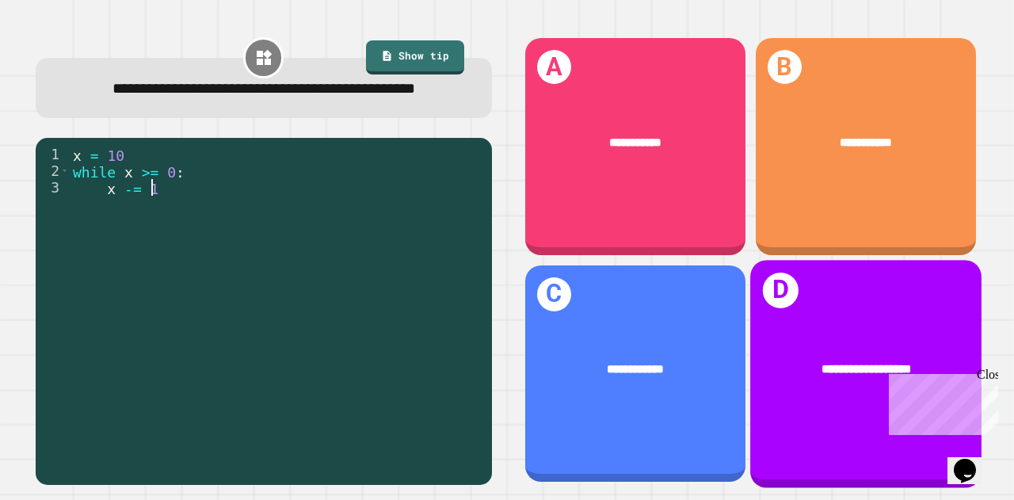
click at [805, 367] on div "**********" at bounding box center [866, 369] width 231 height 69
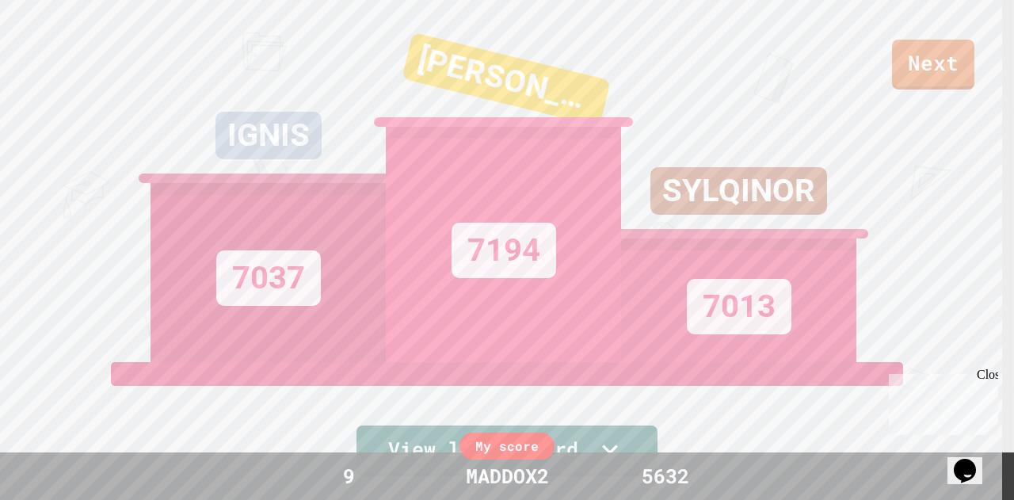
click at [908, 75] on link "Next" at bounding box center [933, 65] width 82 height 50
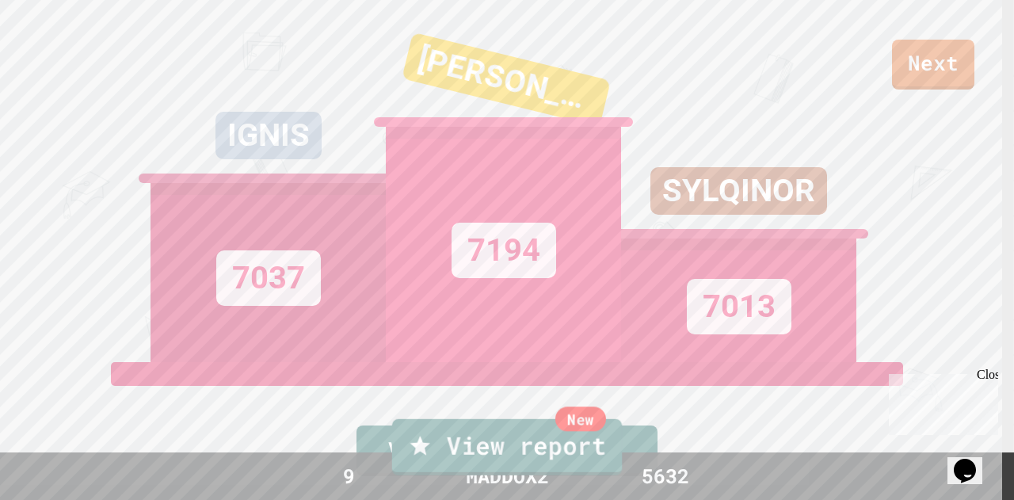
click at [457, 468] on link "New View report" at bounding box center [507, 447] width 230 height 56
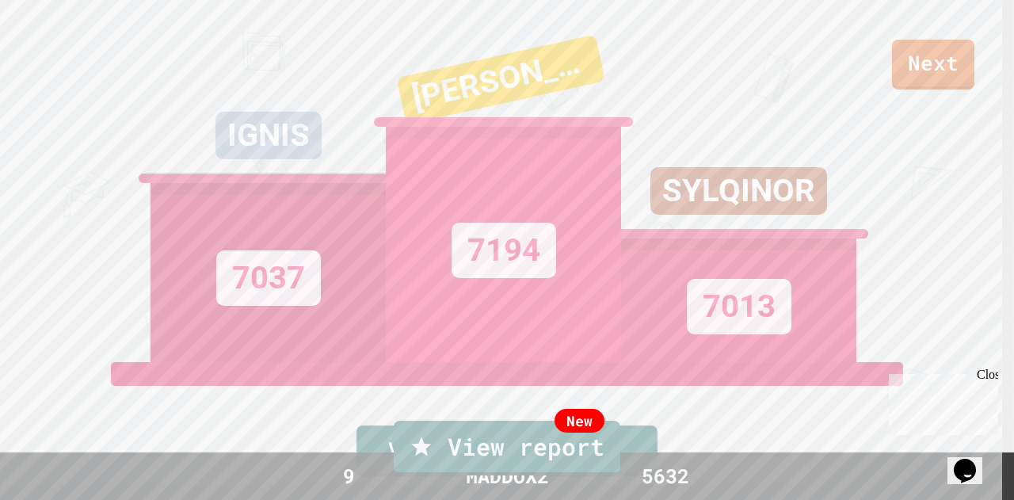
type textarea "**********"
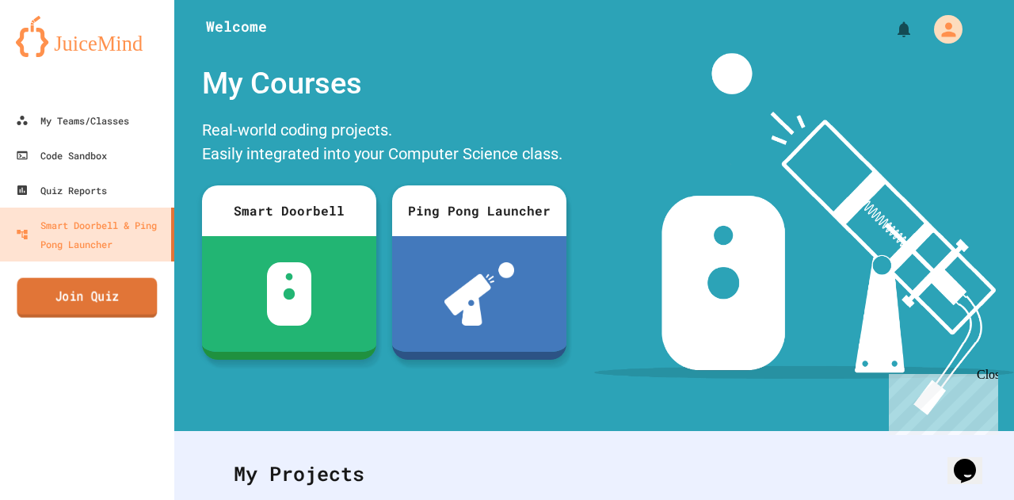
click at [101, 302] on link "Join Quiz" at bounding box center [87, 298] width 140 height 40
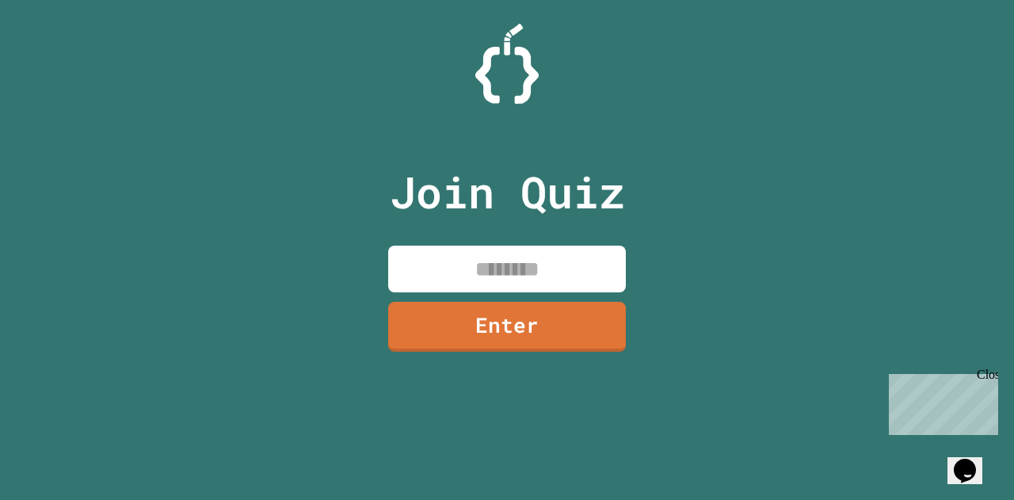
click at [468, 258] on input at bounding box center [507, 269] width 238 height 47
type input "********"
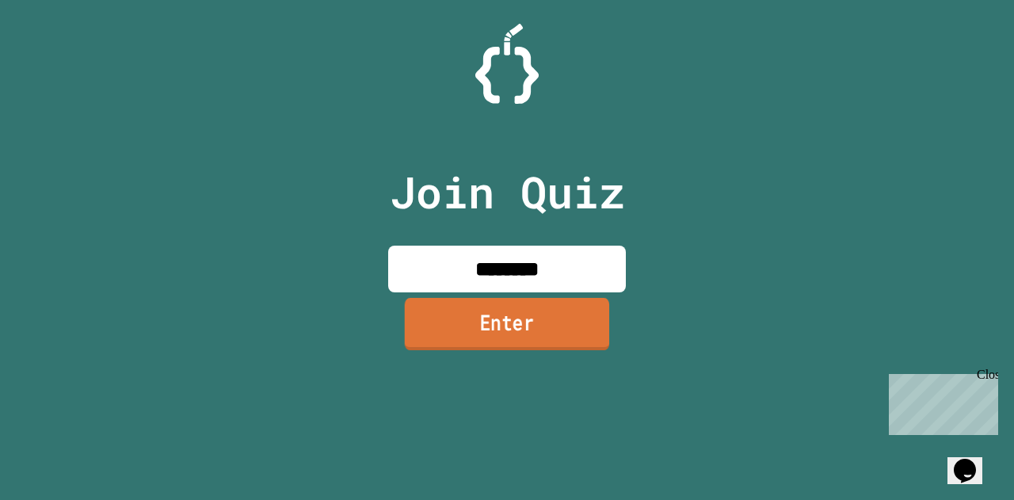
click at [510, 343] on link "Enter" at bounding box center [507, 324] width 205 height 52
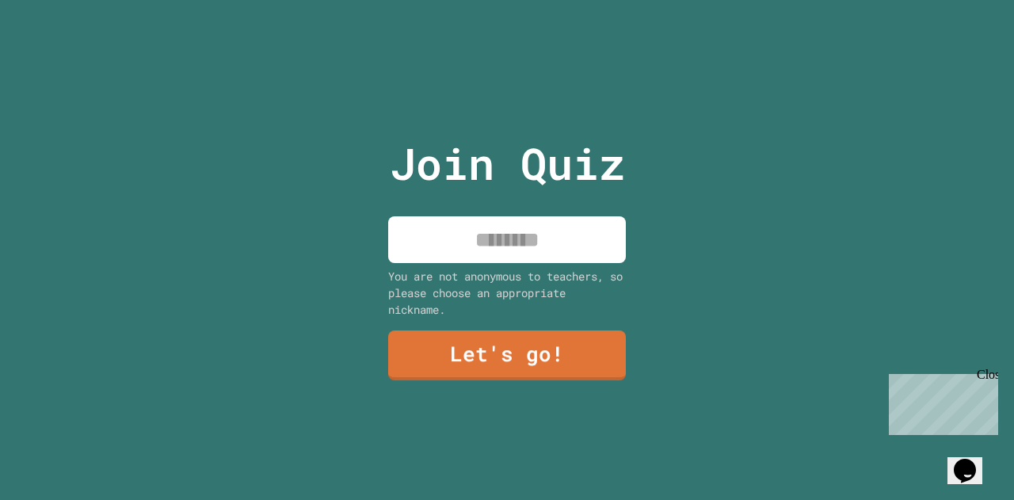
click at [517, 231] on input at bounding box center [507, 239] width 238 height 47
type input "**********"
click at [445, 359] on link "Let's go!" at bounding box center [507, 355] width 239 height 50
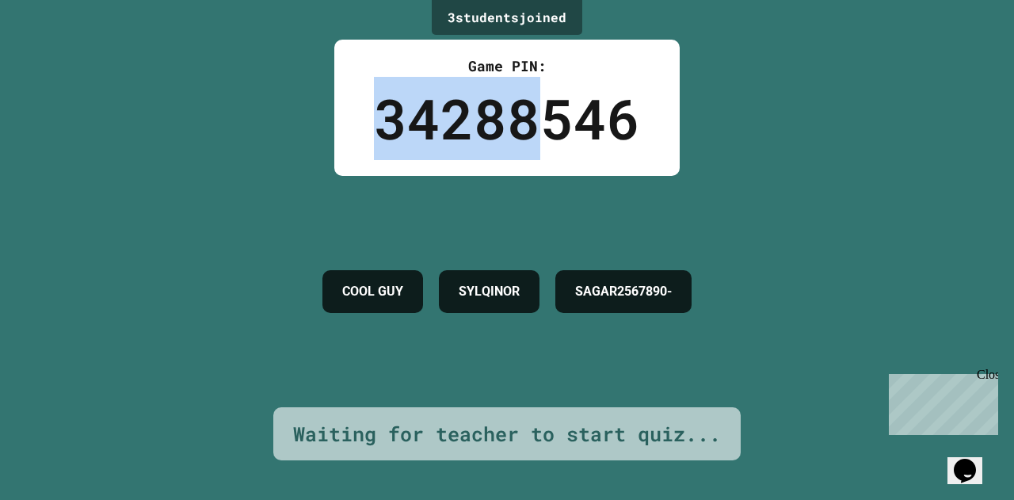
drag, startPoint x: 395, startPoint y: 105, endPoint x: 545, endPoint y: 112, distance: 150.0
click at [545, 112] on div "34288546" at bounding box center [507, 118] width 266 height 83
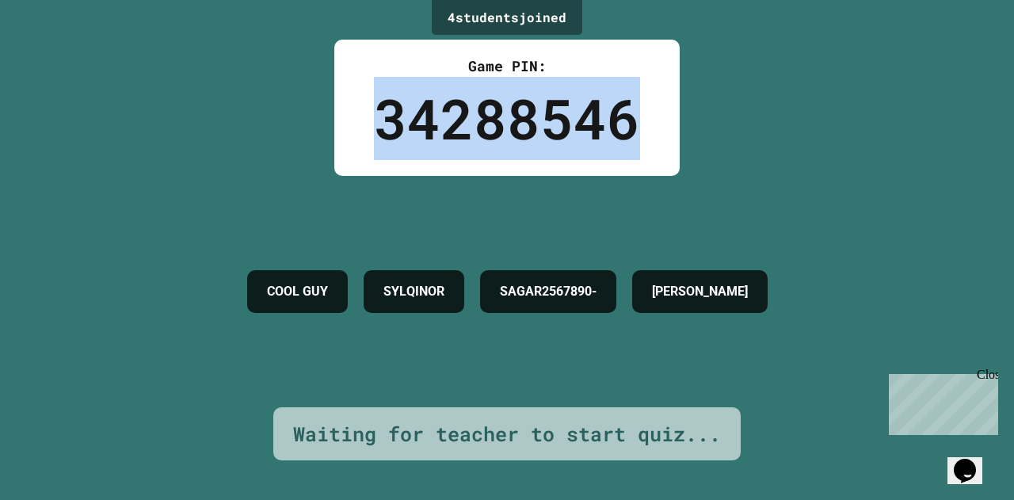
drag, startPoint x: 629, startPoint y: 123, endPoint x: 373, endPoint y: 120, distance: 256.8
click at [374, 120] on div "34288546" at bounding box center [507, 118] width 266 height 83
drag, startPoint x: 373, startPoint y: 120, endPoint x: 577, endPoint y: 110, distance: 204.7
click at [577, 110] on div "34288546" at bounding box center [507, 118] width 266 height 83
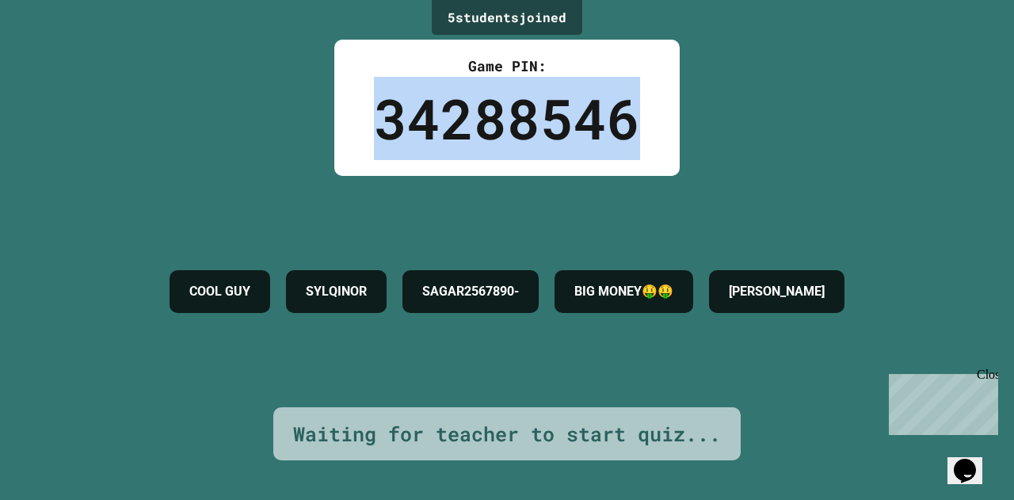
click at [577, 110] on div "34288546" at bounding box center [507, 118] width 266 height 83
drag, startPoint x: 640, startPoint y: 118, endPoint x: 382, endPoint y: 117, distance: 258.4
click at [382, 117] on div "Game PIN: 34288546" at bounding box center [507, 108] width 346 height 136
click at [382, 117] on div "34288546" at bounding box center [507, 118] width 266 height 83
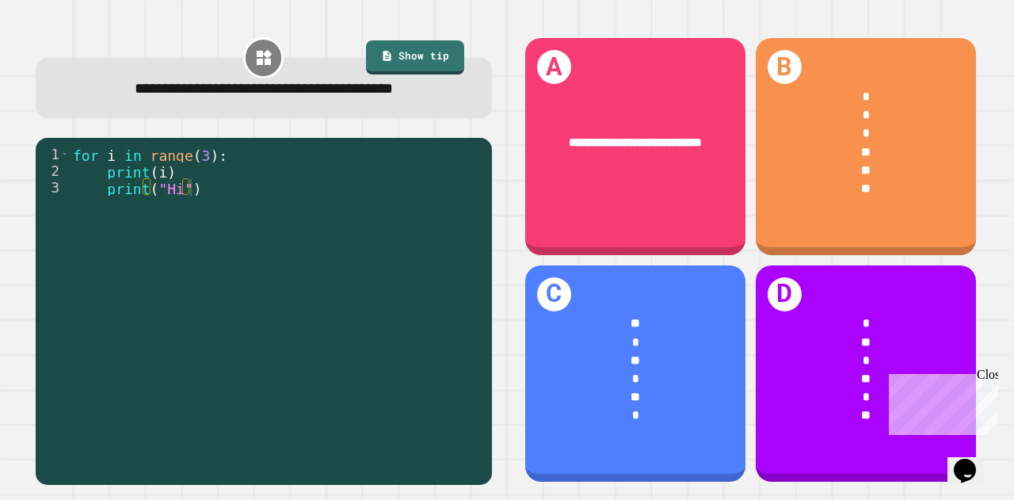
click at [171, 174] on div "for i in range ( 3 ) : print ( i ) print ( "Hi" )" at bounding box center [277, 304] width 415 height 316
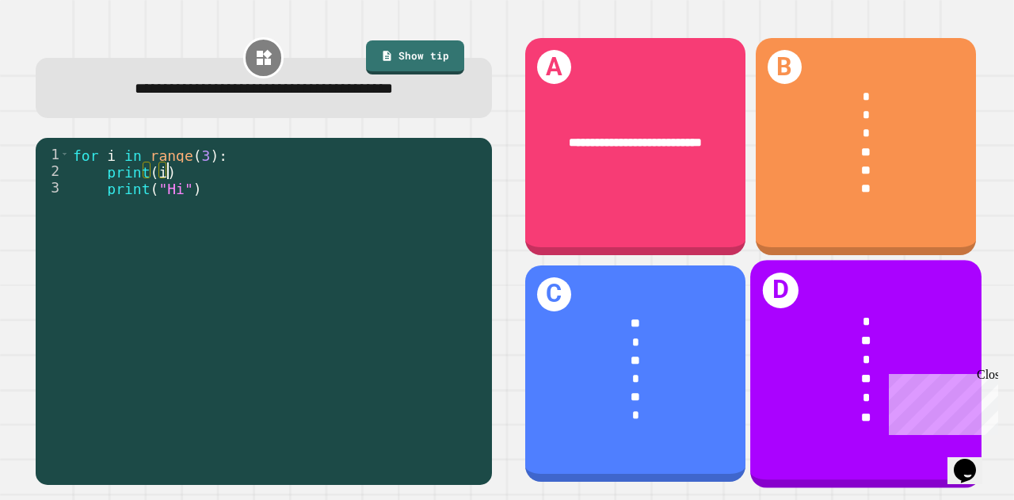
click at [858, 331] on div "**" at bounding box center [866, 340] width 181 height 19
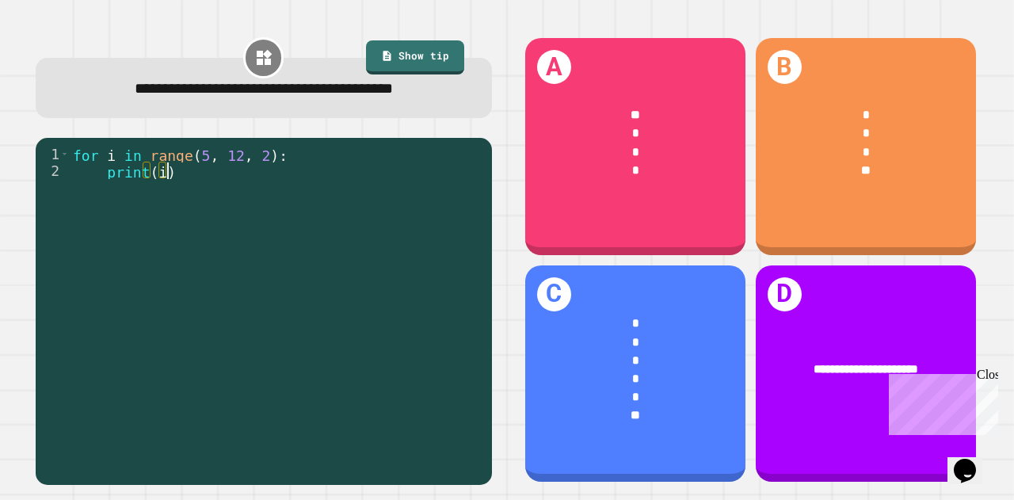
click at [244, 179] on div "for i in range ( 5 , 12 , 2 ) : print ( i )" at bounding box center [277, 304] width 415 height 316
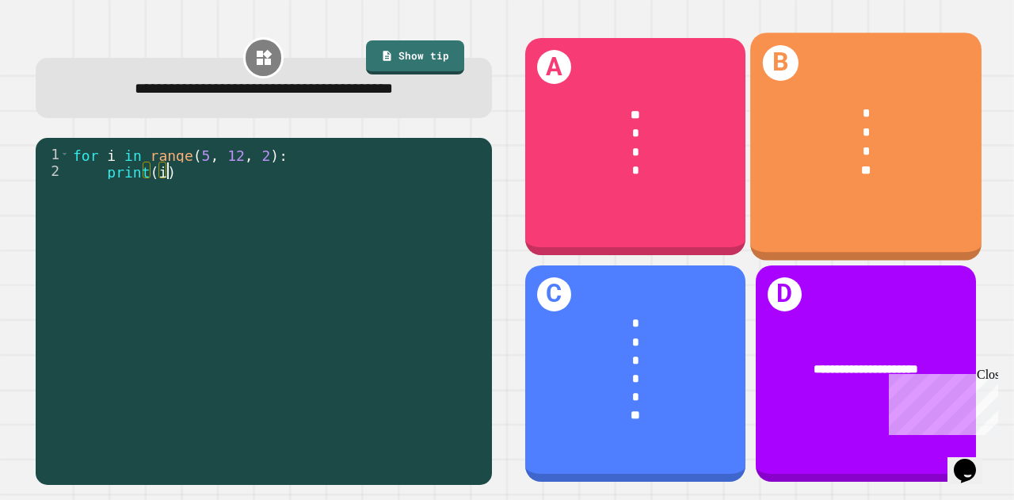
click at [809, 195] on div "* * * **" at bounding box center [866, 142] width 231 height 127
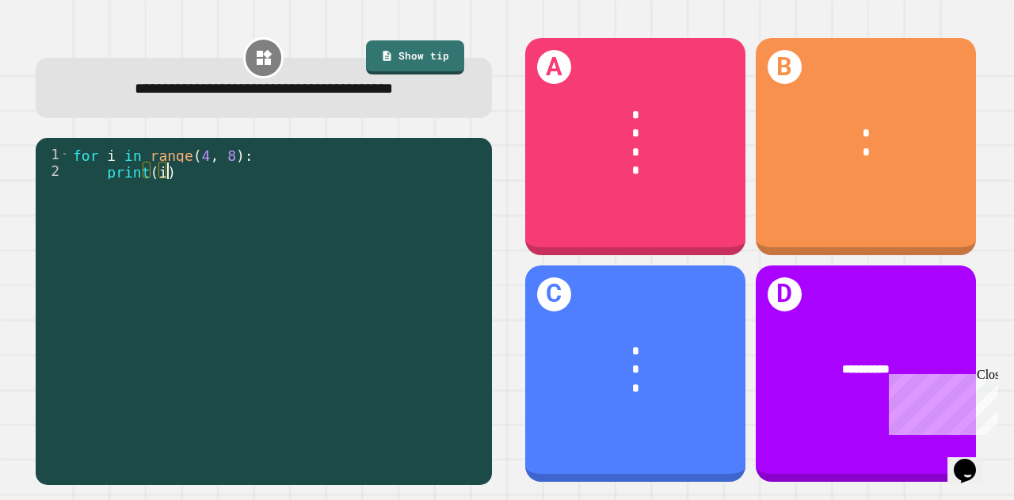
click at [193, 175] on div "for i in range ( 4 , 8 ) : print ( i )" at bounding box center [277, 304] width 415 height 316
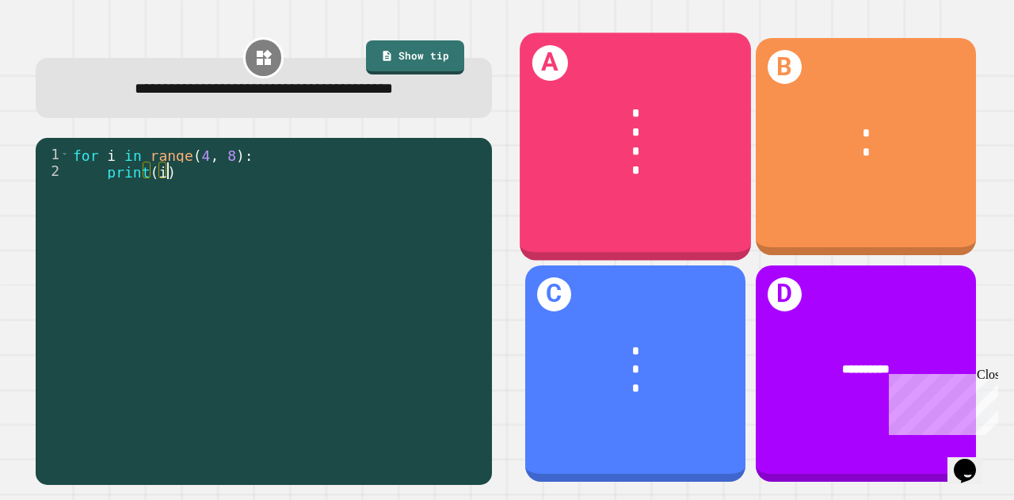
click at [647, 199] on div "* * * *" at bounding box center [635, 142] width 231 height 127
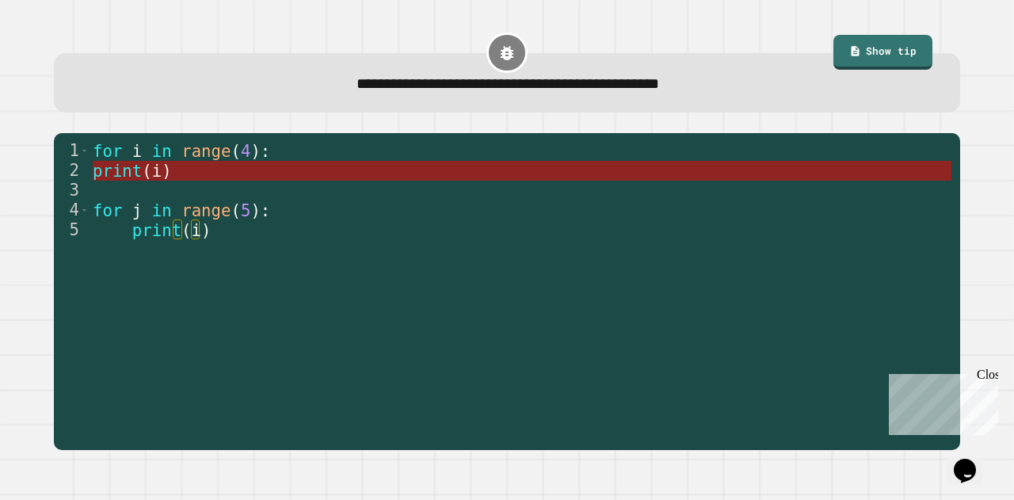
click at [155, 174] on span "i" at bounding box center [157, 170] width 10 height 19
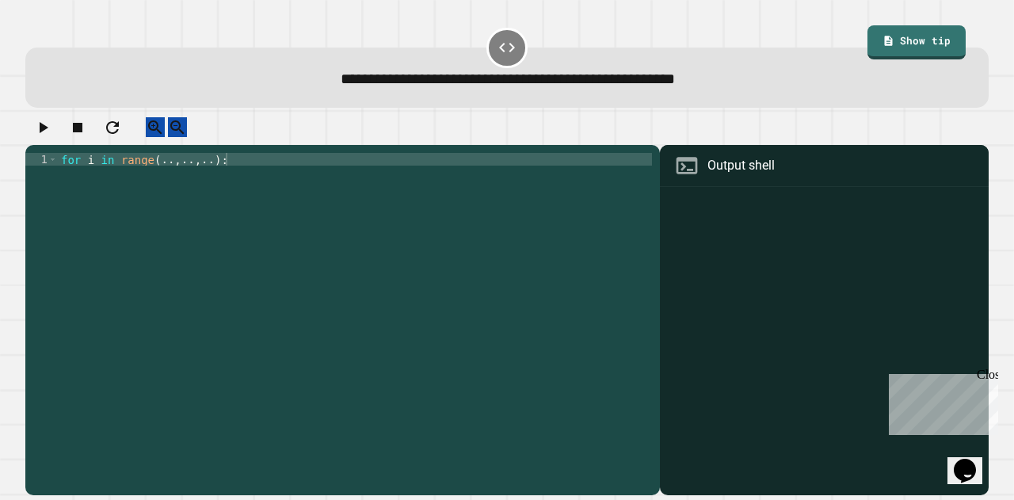
click at [206, 172] on div "for i in range ( .. , .. , .. ) :" at bounding box center [355, 305] width 594 height 304
click at [216, 182] on div "for i in range ( .. , .. , .. ) :" at bounding box center [355, 305] width 594 height 304
type textarea "**********"
click at [43, 134] on icon "button" at bounding box center [42, 127] width 19 height 19
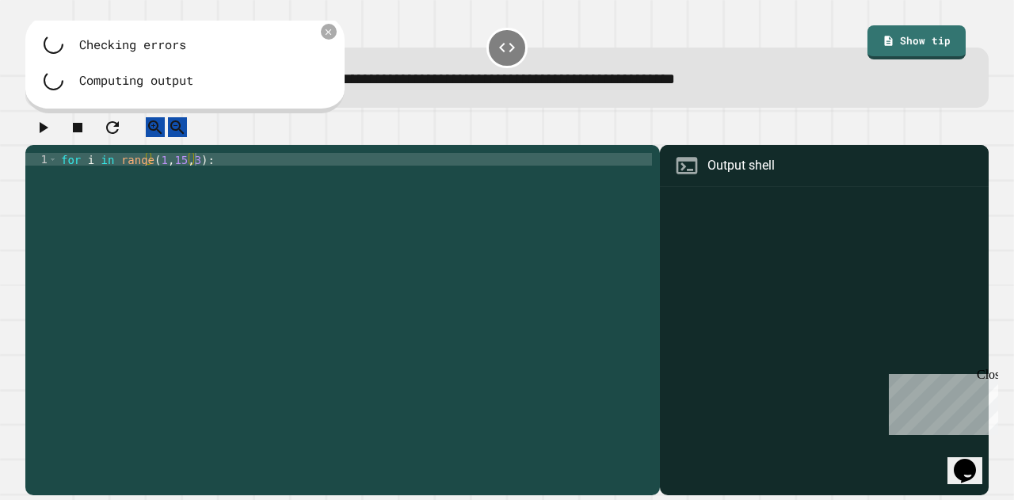
click at [218, 175] on div "for i in range ( 1 , 15 , 3 ) :" at bounding box center [355, 305] width 594 height 304
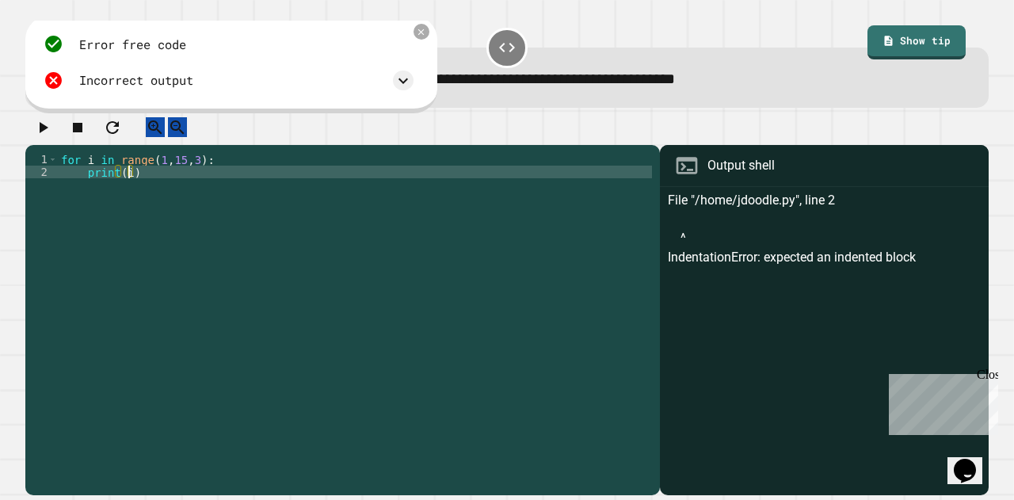
scroll to position [0, 4]
click at [40, 137] on icon "button" at bounding box center [42, 127] width 19 height 19
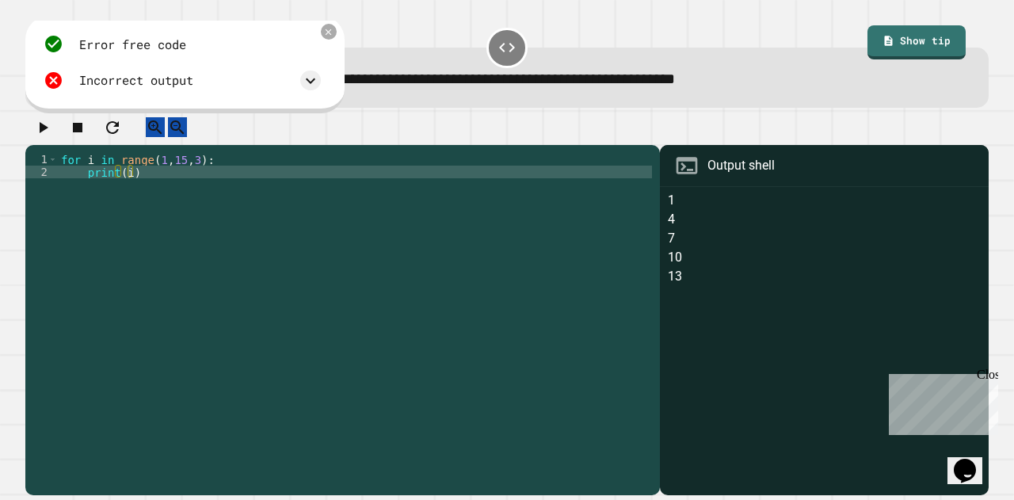
click at [147, 185] on div "for i in range ( 1 , 15 , 3 ) : print ( i )" at bounding box center [355, 305] width 594 height 304
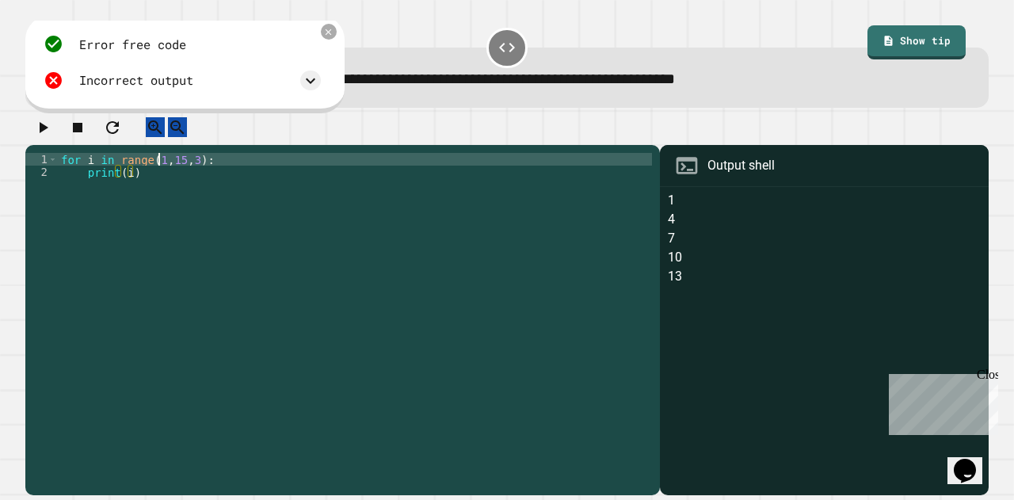
click at [157, 176] on div "for i in range ( 1 , 15 , 3 ) : print ( i )" at bounding box center [355, 305] width 594 height 304
click at [48, 137] on icon "button" at bounding box center [42, 127] width 19 height 19
click at [174, 173] on div "for i in range ( 3 , 15 , 3 ) : print ( i )" at bounding box center [355, 305] width 594 height 304
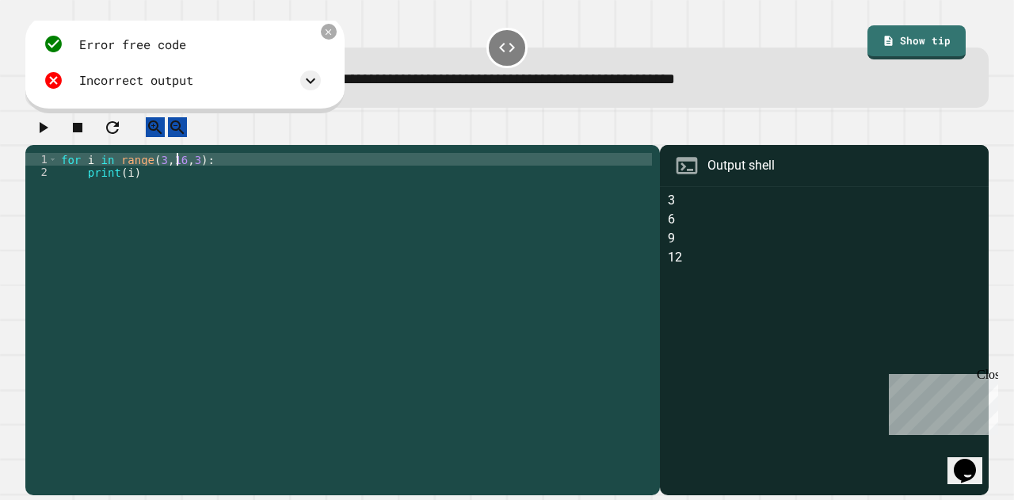
type textarea "**********"
click at [48, 133] on icon "button" at bounding box center [44, 127] width 9 height 11
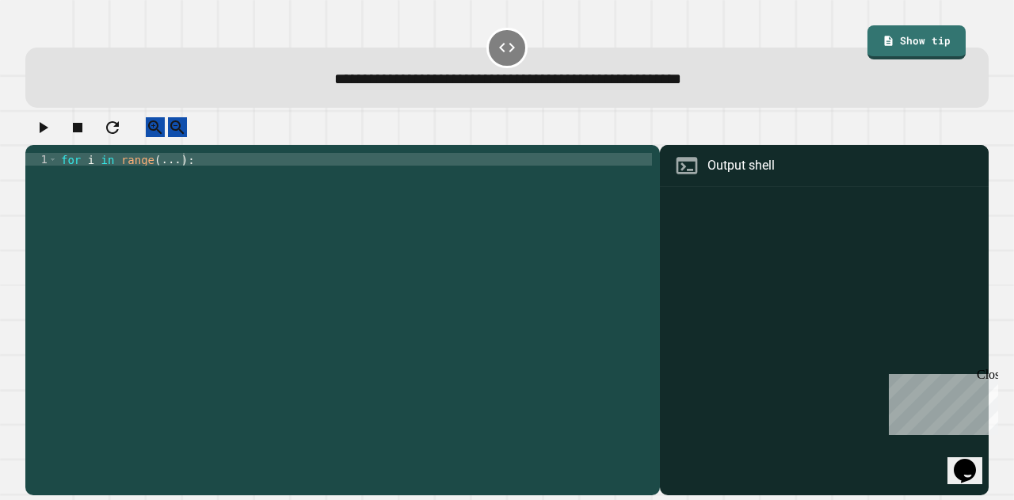
click at [373, 162] on div "1 for i in range ( ... ) : XXXXXXXXXXXXXXXXXXXXXXXXXXXXXXXXXXXXXXXXXXXXXXXXXXXX…" at bounding box center [342, 320] width 635 height 350
click at [160, 171] on div "for i in range ( ... ) :" at bounding box center [355, 305] width 594 height 304
type textarea "**********"
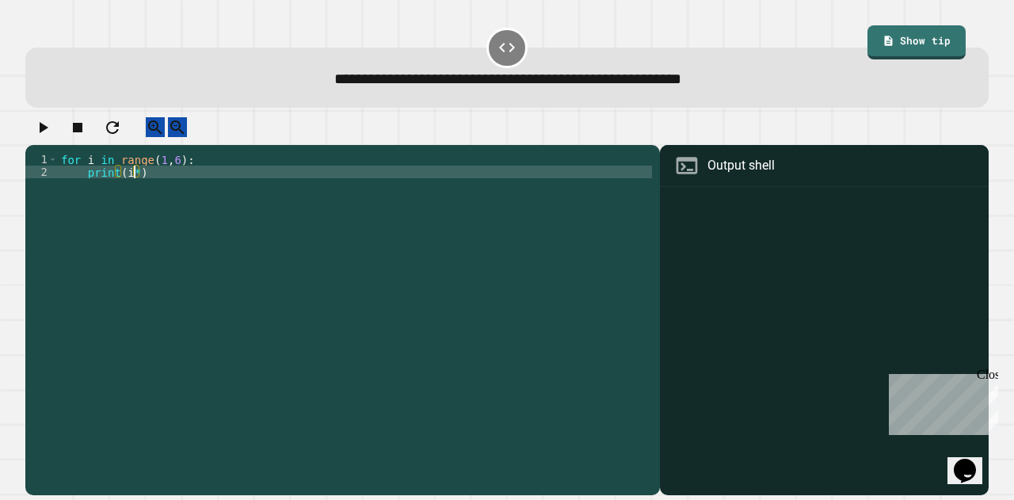
scroll to position [0, 5]
type textarea "**********"
click at [44, 130] on icon "button" at bounding box center [42, 127] width 19 height 19
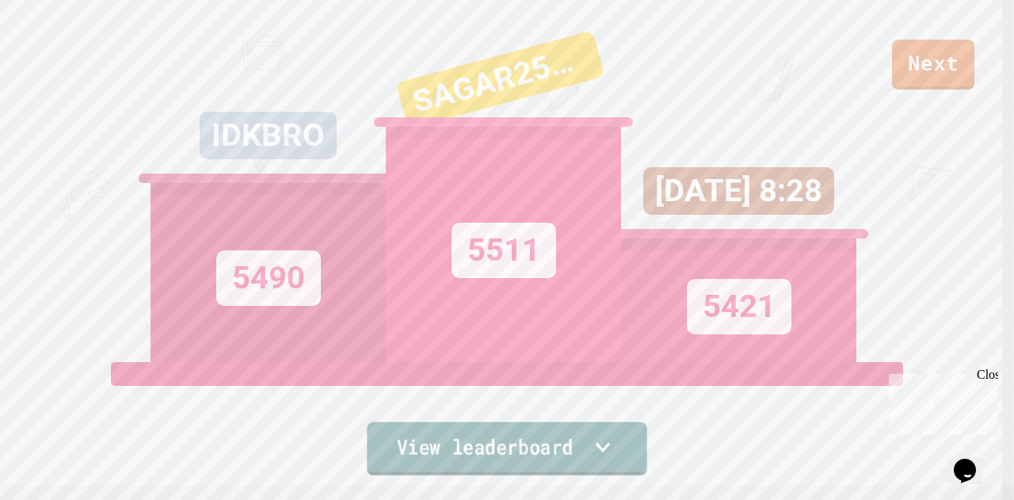
click at [611, 446] on icon at bounding box center [602, 446] width 29 height 33
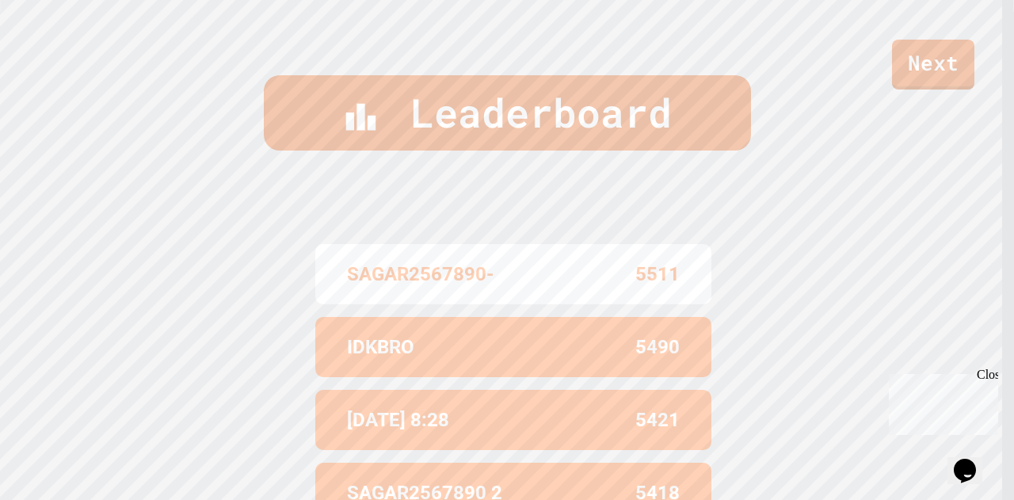
scroll to position [495, 0]
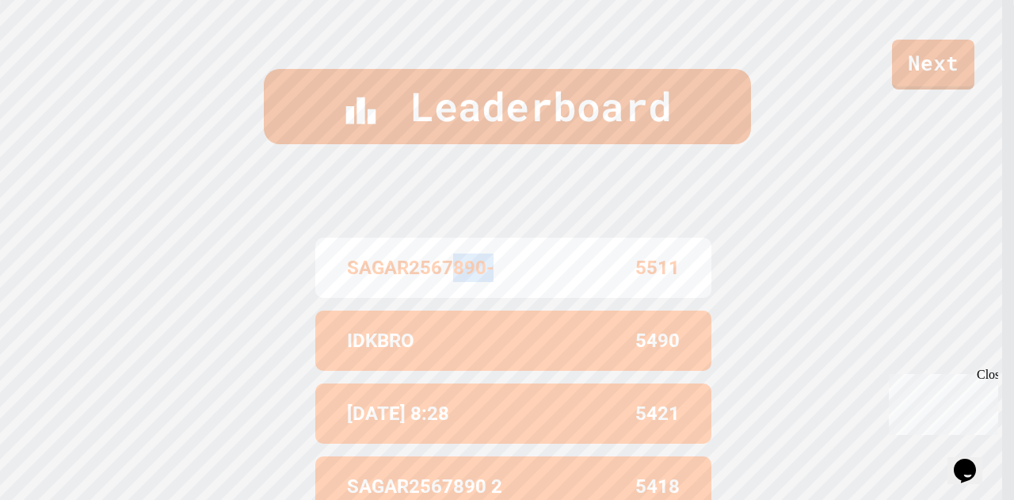
drag, startPoint x: 460, startPoint y: 267, endPoint x: 495, endPoint y: 263, distance: 35.1
click at [495, 263] on div "SAGAR2567890-" at bounding box center [430, 268] width 166 height 29
drag, startPoint x: 474, startPoint y: 263, endPoint x: 413, endPoint y: 264, distance: 61.0
click at [413, 264] on div "SAGAR2567890-" at bounding box center [430, 268] width 166 height 29
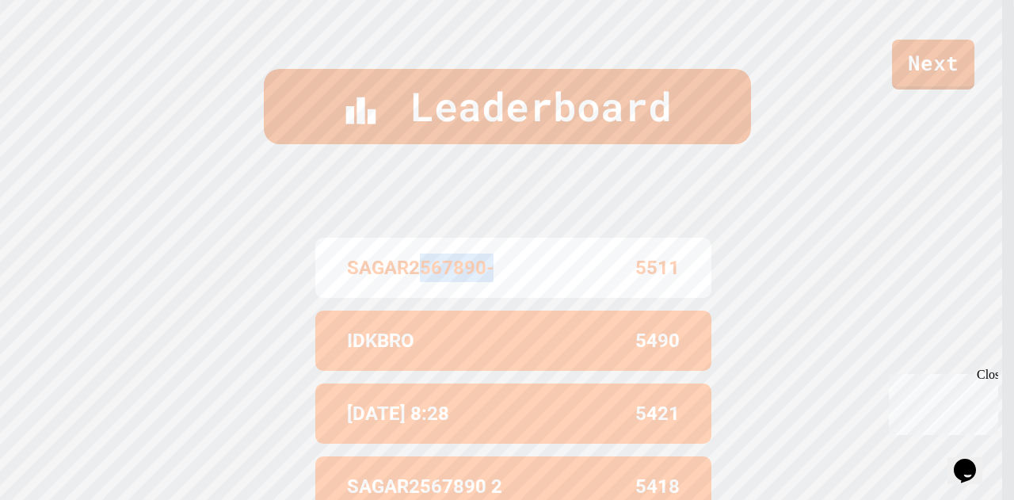
click at [413, 264] on p "SAGAR2567890-" at bounding box center [420, 268] width 147 height 29
drag, startPoint x: 408, startPoint y: 262, endPoint x: 527, endPoint y: 265, distance: 118.9
click at [527, 265] on div "SAGAR2567890- 5511" at bounding box center [513, 268] width 396 height 60
click at [527, 265] on div "5511" at bounding box center [597, 268] width 166 height 29
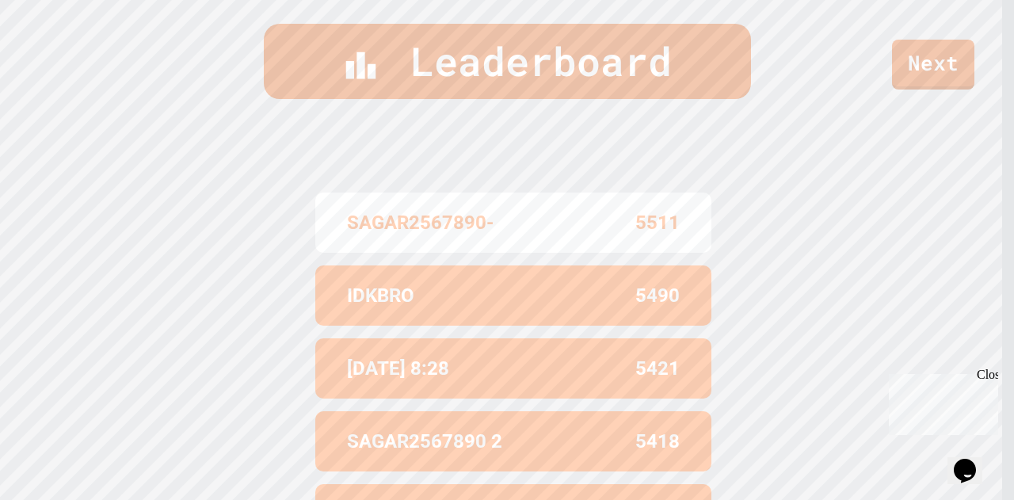
scroll to position [539, 0]
